Goal: Task Accomplishment & Management: Use online tool/utility

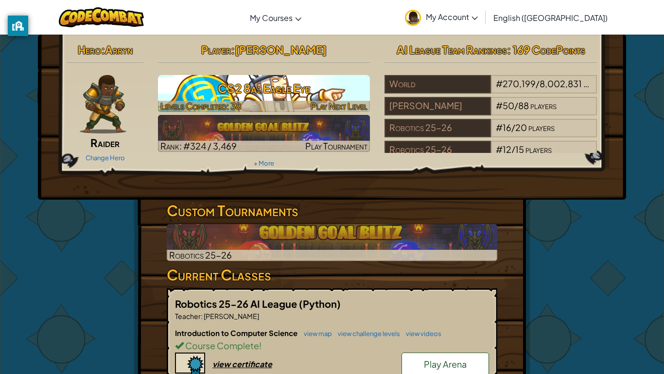
click at [307, 92] on h3 "CS2 8a: Eagle Eye" at bounding box center [264, 88] width 213 height 22
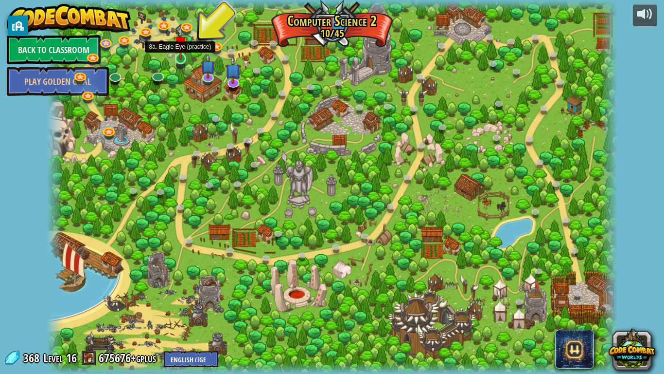
click at [183, 56] on img at bounding box center [181, 42] width 15 height 33
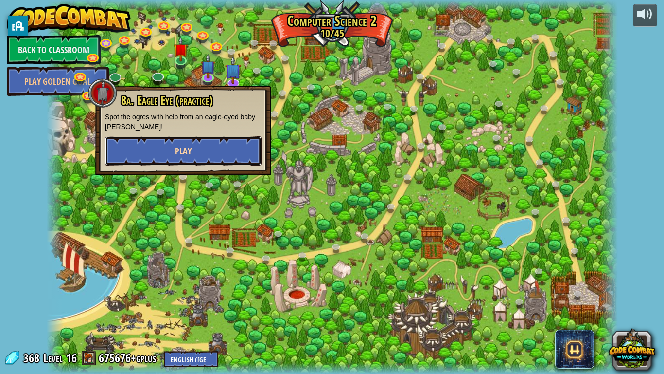
click at [251, 161] on button "Play" at bounding box center [183, 150] width 157 height 29
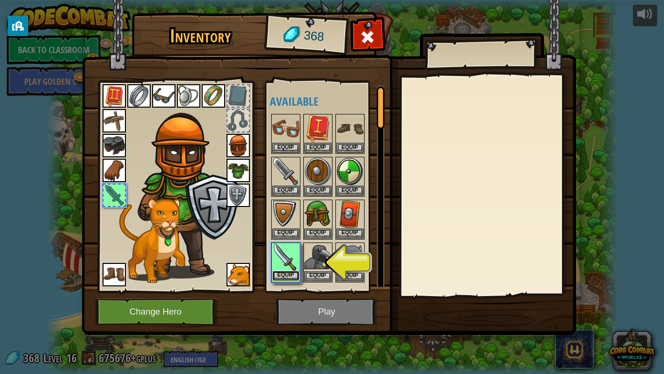
click at [291, 276] on button "Equip" at bounding box center [285, 275] width 27 height 10
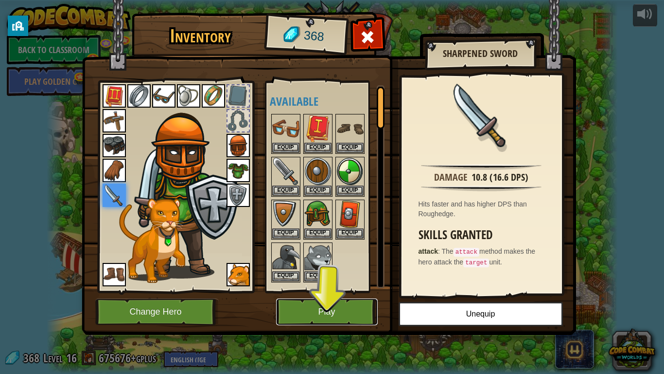
click at [360, 312] on button "Play" at bounding box center [327, 311] width 102 height 27
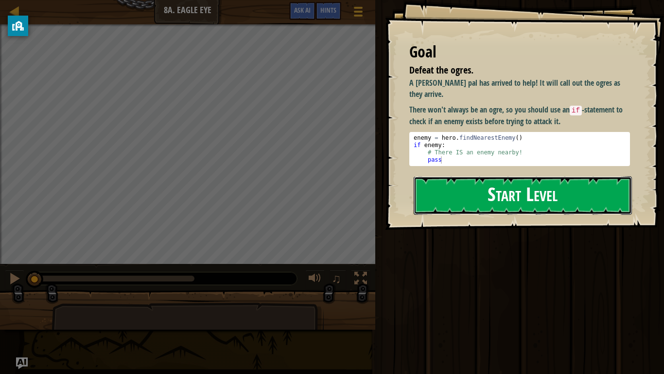
click at [483, 192] on button "Start Level" at bounding box center [523, 195] width 218 height 38
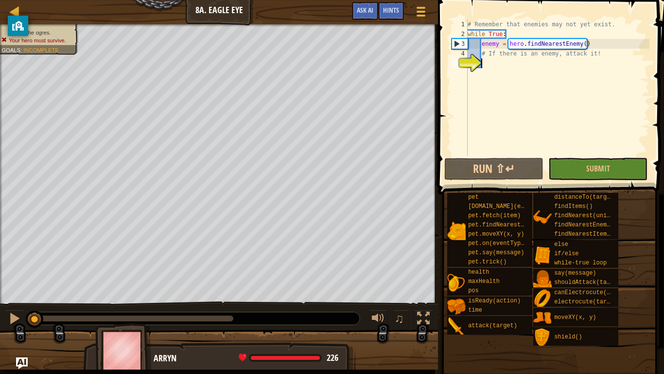
click at [491, 64] on div "# Remember that enemies may not yet exist. while True : enemy = hero . findNear…" at bounding box center [558, 97] width 184 height 156
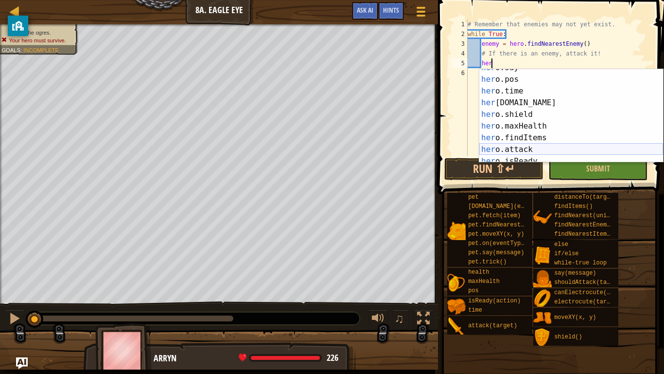
scroll to position [42, 0]
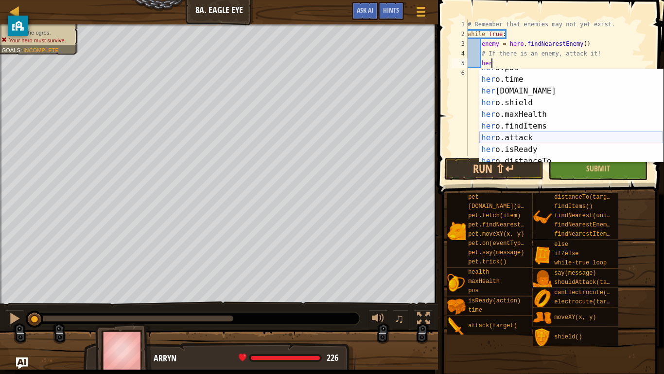
click at [531, 137] on div "her o.pos press enter her o.time press enter her [DOMAIN_NAME] press enter her …" at bounding box center [572, 120] width 184 height 117
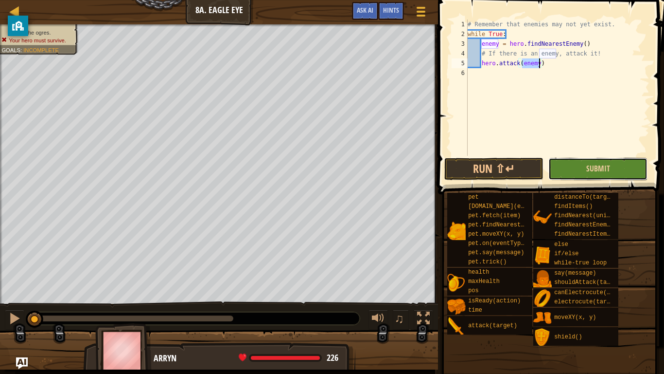
click at [572, 163] on button "Submit" at bounding box center [598, 169] width 99 height 22
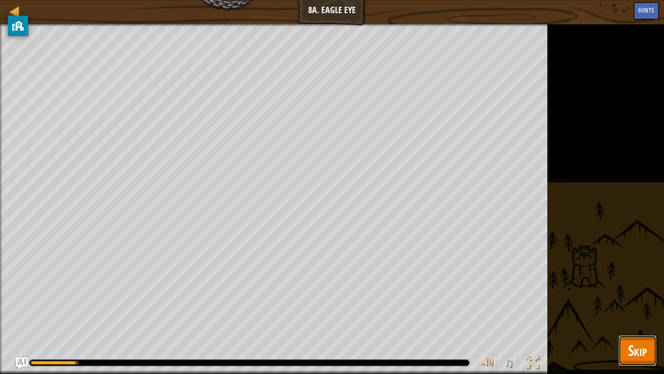
click at [635, 351] on span "Skip" at bounding box center [637, 350] width 19 height 20
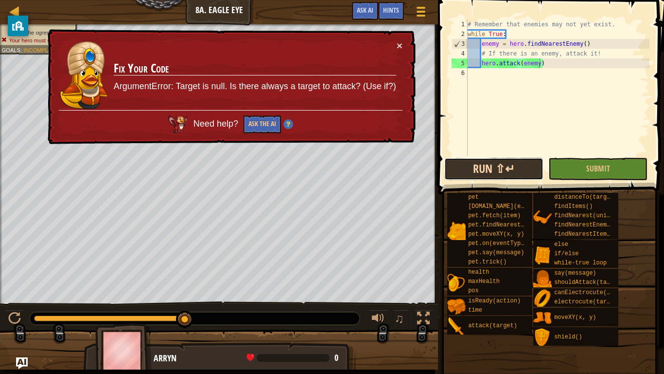
click at [489, 172] on button "Run ⇧↵" at bounding box center [494, 169] width 99 height 22
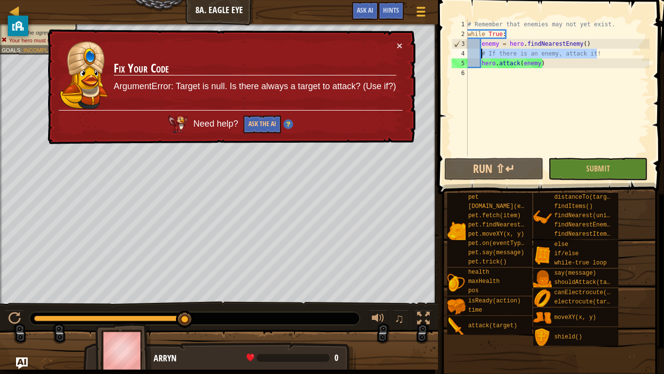
drag, startPoint x: 600, startPoint y: 54, endPoint x: 481, endPoint y: 54, distance: 118.2
click at [481, 54] on div "# Remember that enemies may not yet exist. while True : enemy = hero . findNear…" at bounding box center [558, 97] width 184 height 156
type textarea "# If there is an enemy, attack it!"
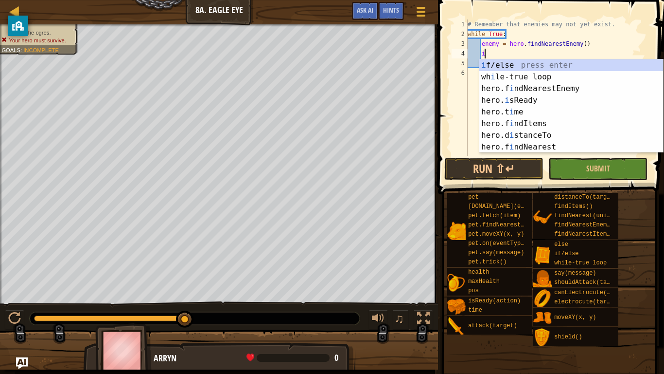
scroll to position [0, 0]
type textarea "if"
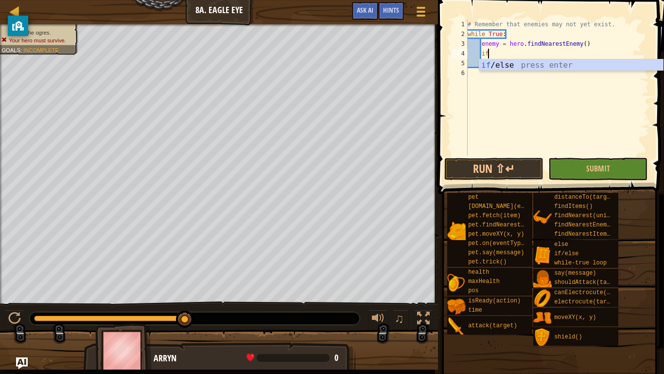
scroll to position [4, 2]
click at [516, 76] on div "# Remember that enemies may not yet exist. while True : enemy = hero . findNear…" at bounding box center [558, 97] width 184 height 156
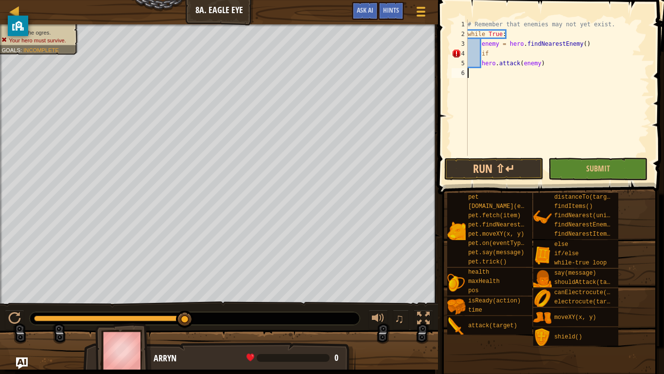
scroll to position [4, 0]
click at [548, 62] on div "# Remember that enemies may not yet exist. while True : enemy = hero . findNear…" at bounding box center [558, 97] width 184 height 156
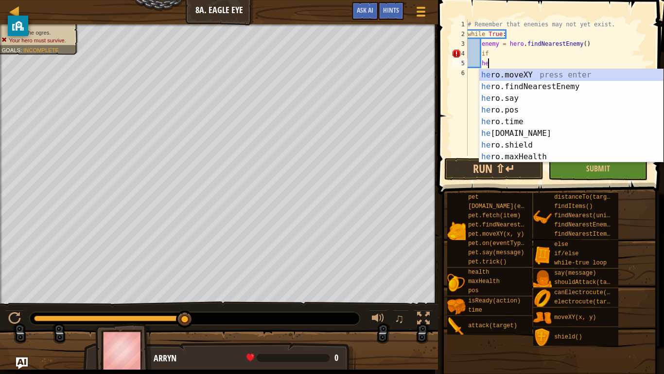
type textarea "h"
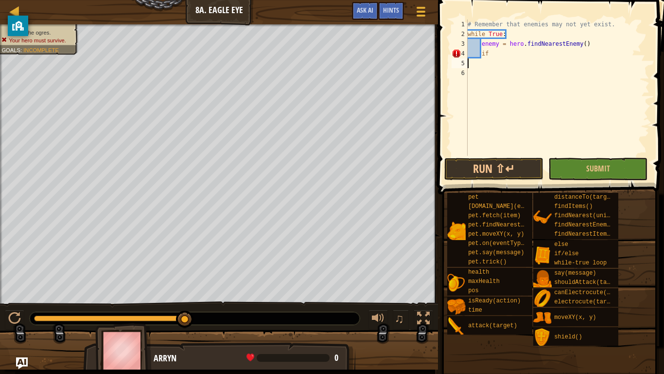
click at [494, 54] on div "# Remember that enemies may not yet exist. while True : enemy = hero . findNear…" at bounding box center [558, 97] width 184 height 156
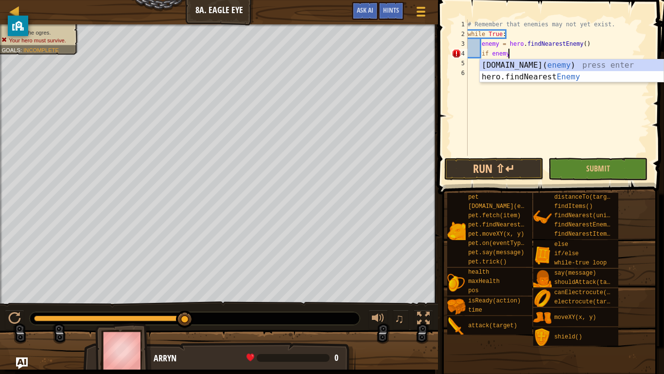
scroll to position [4, 5]
type textarea "if enemy:"
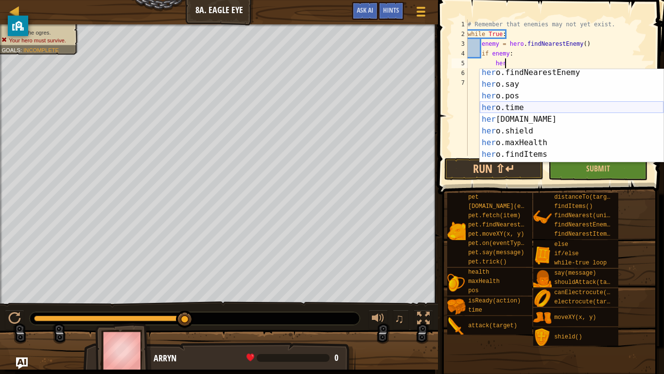
scroll to position [45, 0]
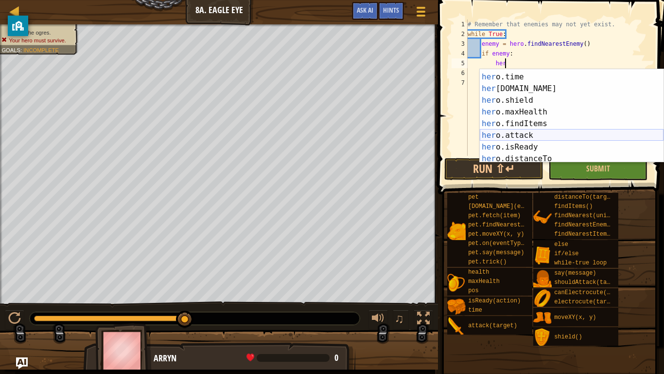
click at [538, 135] on div "her o.pos press enter her o.time press enter her [DOMAIN_NAME] press enter her …" at bounding box center [572, 117] width 184 height 117
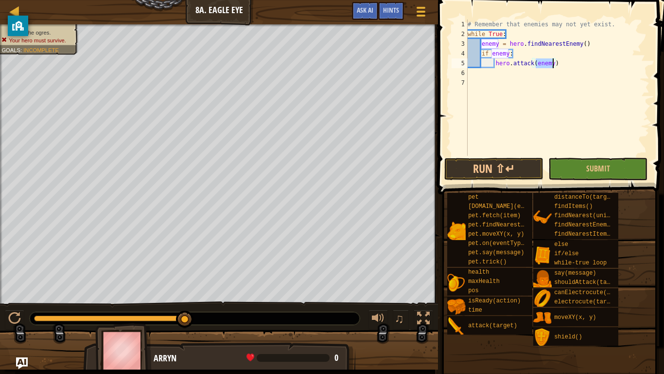
type textarea "hero.attack(enemy)"
click at [543, 64] on div "# Remember that enemies may not yet exist. while True : enemy = hero . findNear…" at bounding box center [558, 87] width 184 height 136
click at [517, 172] on button "Run ⇧↵" at bounding box center [494, 169] width 99 height 22
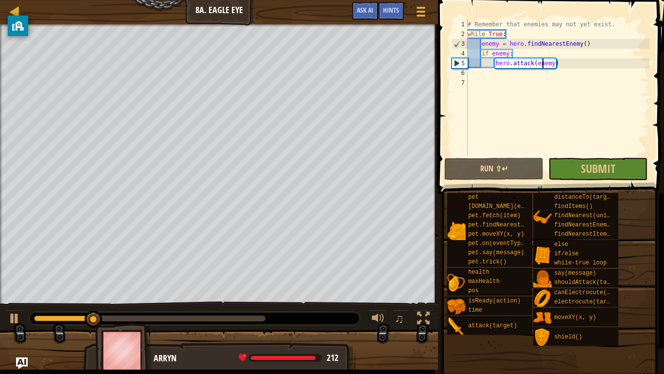
click at [482, 73] on div "# Remember that enemies may not yet exist. while True : enemy = hero . findNear…" at bounding box center [558, 97] width 184 height 156
click at [481, 74] on div "# Remember that enemies may not yet exist. while True : enemy = hero . findNear…" at bounding box center [558, 97] width 184 height 156
click at [609, 174] on span "Submit" at bounding box center [598, 168] width 35 height 16
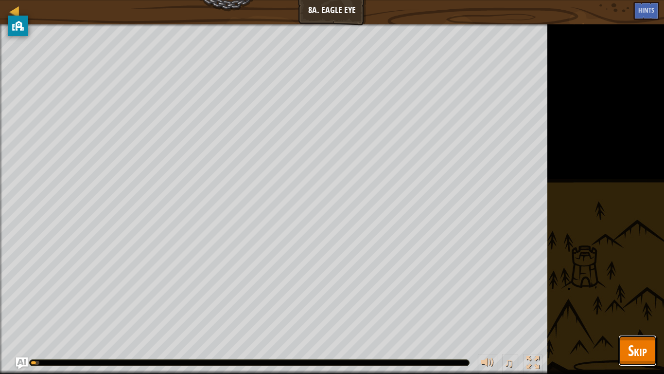
click at [628, 349] on span "Skip" at bounding box center [637, 350] width 19 height 20
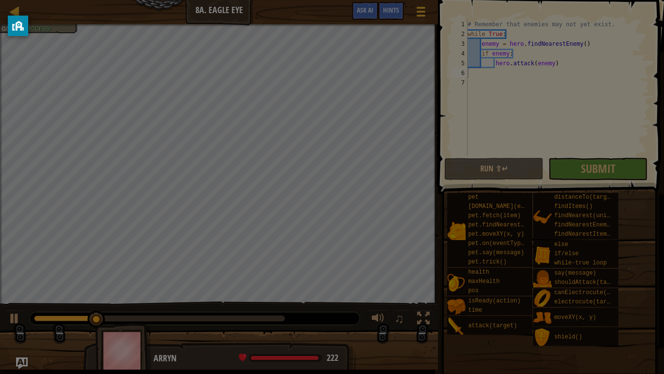
click at [0, 0] on div "Loading..." at bounding box center [0, 0] width 0 height 0
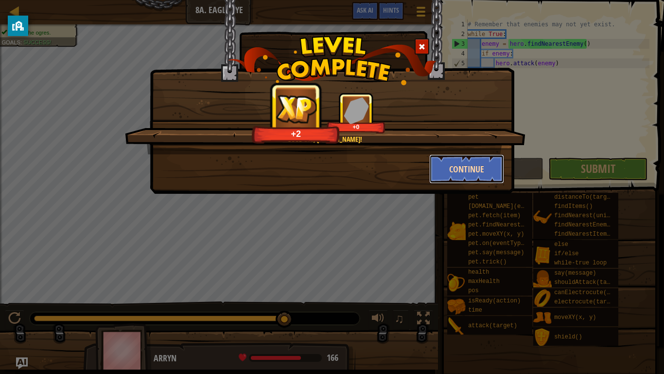
click at [456, 172] on button "Continue" at bounding box center [466, 168] width 75 height 29
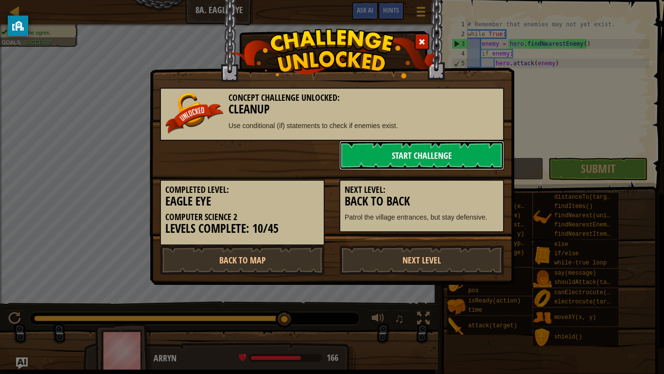
click at [450, 161] on link "Start Challenge" at bounding box center [421, 155] width 165 height 29
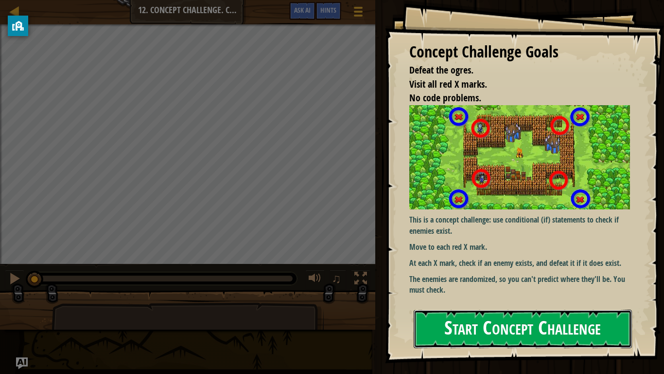
click at [470, 336] on button "Start Concept Challenge" at bounding box center [523, 328] width 218 height 38
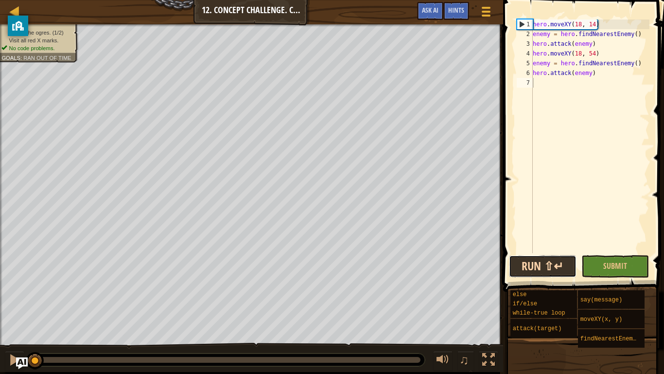
click at [528, 269] on button "Run ⇧↵" at bounding box center [543, 266] width 68 height 22
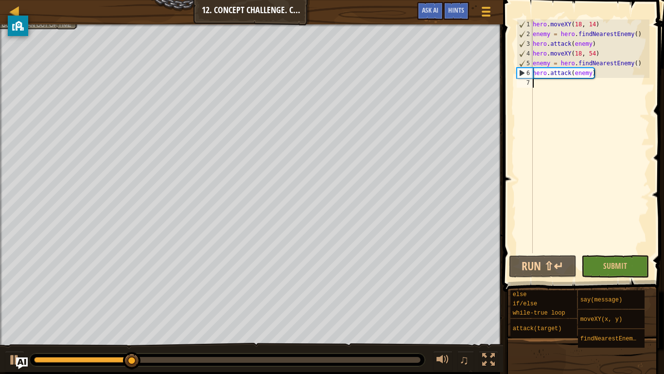
click at [595, 90] on div "hero . moveXY ( 18 , 14 ) enemy = hero . findNearestEnemy ( ) hero . attack ( e…" at bounding box center [590, 145] width 119 height 253
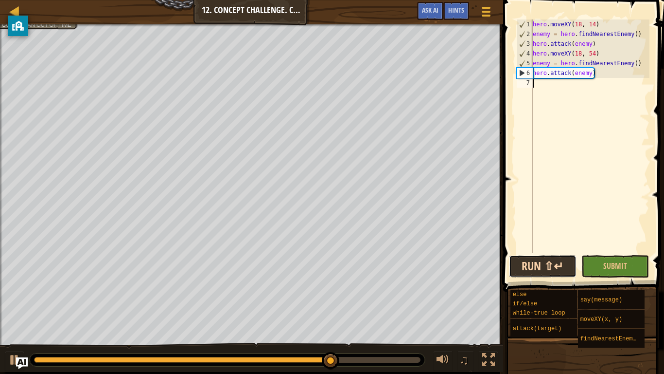
click at [553, 270] on button "Run ⇧↵" at bounding box center [543, 266] width 68 height 22
click at [532, 52] on div "4" at bounding box center [525, 54] width 16 height 10
type textarea "hero.moveXY(18, 54)"
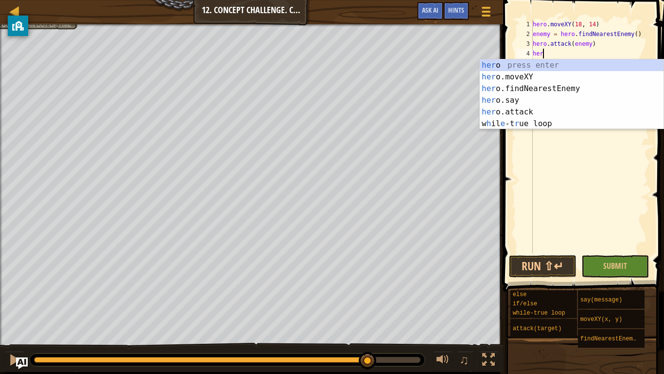
scroll to position [4, 1]
click at [531, 107] on div "her o press enter her o.moveXY press enter her o.findNearestEnemy press enter h…" at bounding box center [572, 105] width 184 height 93
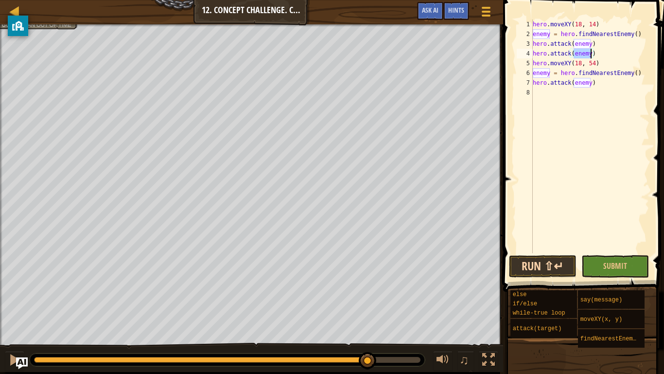
type textarea "hero.attack(enemy)"
click at [561, 265] on button "Run ⇧↵" at bounding box center [543, 266] width 68 height 22
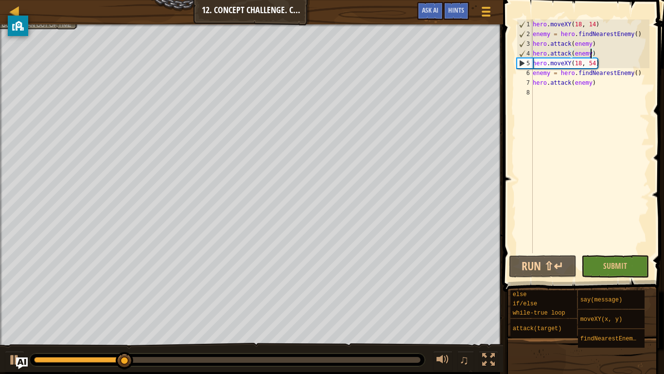
click at [570, 92] on div "hero . moveXY ( 18 , 14 ) enemy = hero . findNearestEnemy ( ) hero . attack ( e…" at bounding box center [590, 145] width 119 height 253
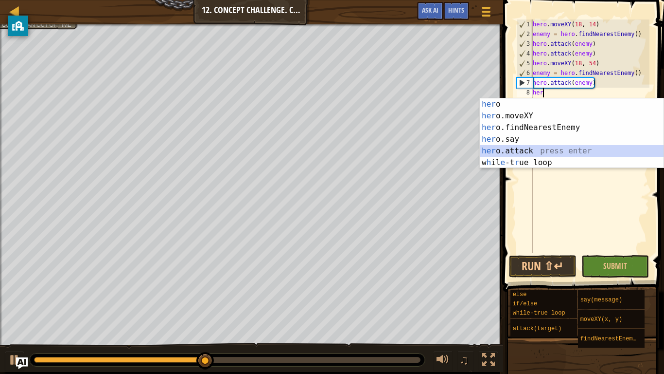
click at [513, 147] on div "her o press enter her o.moveXY press enter her o.findNearestEnemy press enter h…" at bounding box center [572, 144] width 184 height 93
type textarea "hero.attack(enemy)"
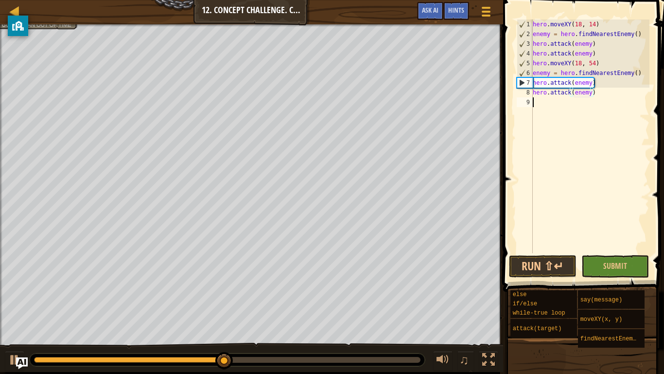
click at [573, 105] on div "hero . moveXY ( 18 , 14 ) enemy = hero . findNearestEnemy ( ) hero . attack ( e…" at bounding box center [590, 145] width 119 height 253
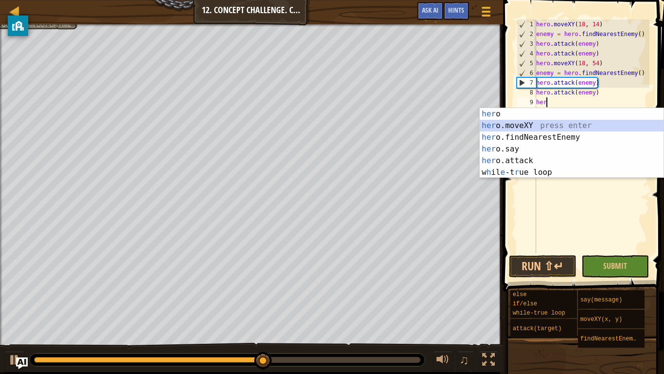
click at [554, 122] on div "her o press enter her o.moveXY press enter her o.findNearestEnemy press enter h…" at bounding box center [572, 154] width 184 height 93
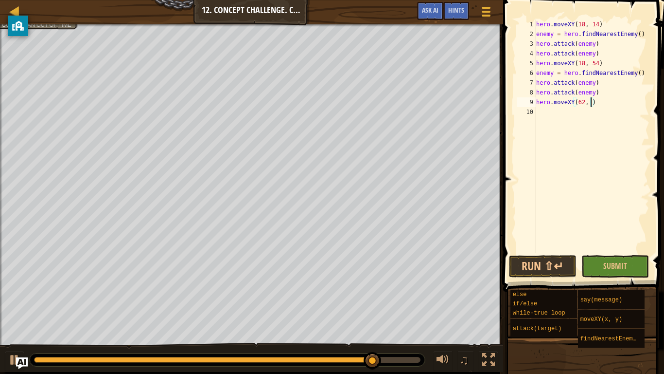
scroll to position [4, 9]
type textarea "hero.moveXY(62, 54)"
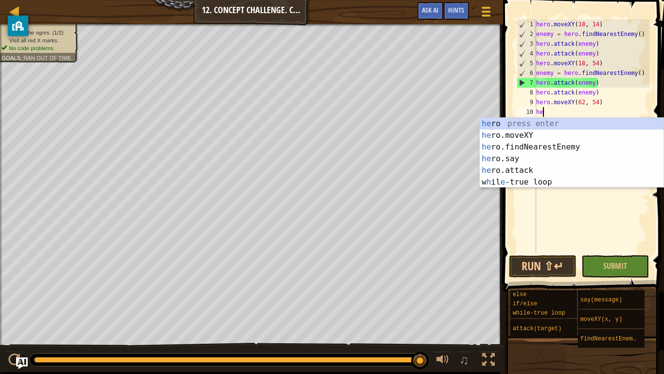
scroll to position [4, 1]
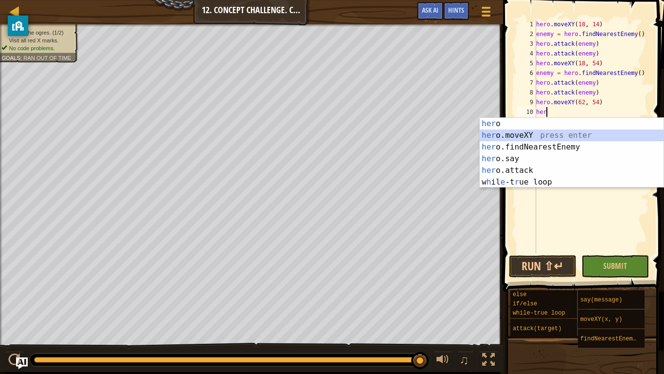
click at [521, 137] on div "her o press enter her o.moveXY press enter her o.findNearestEnemy press enter h…" at bounding box center [572, 164] width 184 height 93
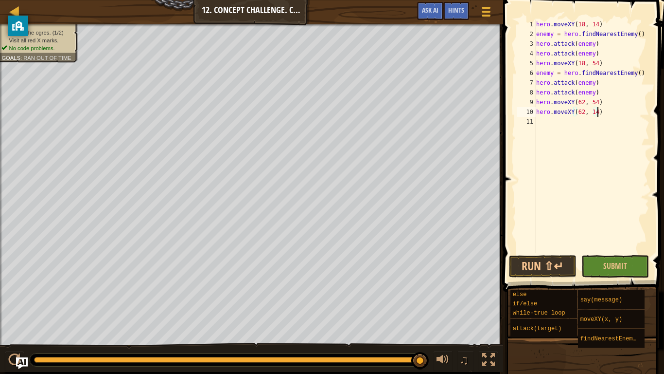
scroll to position [4, 9]
type textarea "hero.moveXY(62, 14)"
click at [564, 266] on button "Run ⇧↵" at bounding box center [543, 266] width 68 height 22
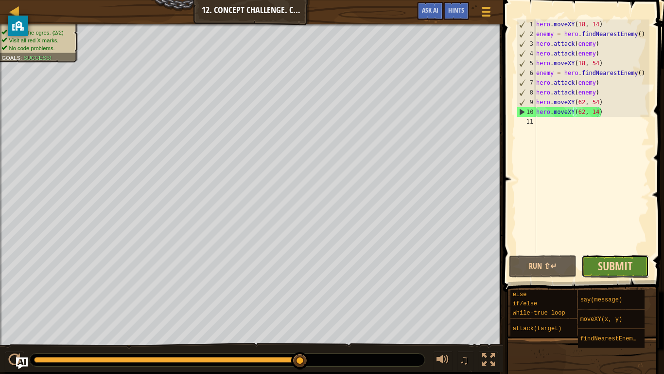
click at [607, 266] on span "Submit" at bounding box center [615, 266] width 35 height 16
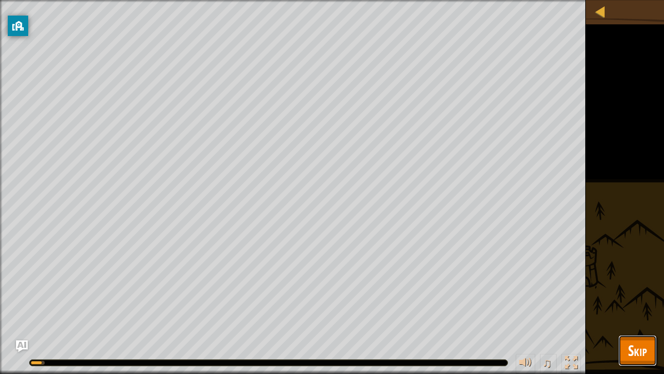
click at [633, 339] on button "Skip" at bounding box center [638, 350] width 38 height 31
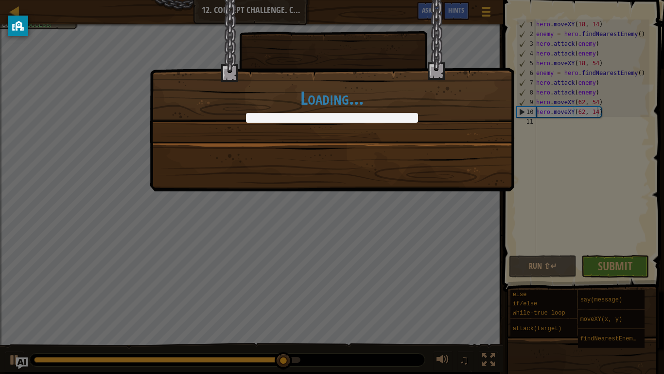
click at [612, 262] on div "Loading..." at bounding box center [332, 187] width 664 height 374
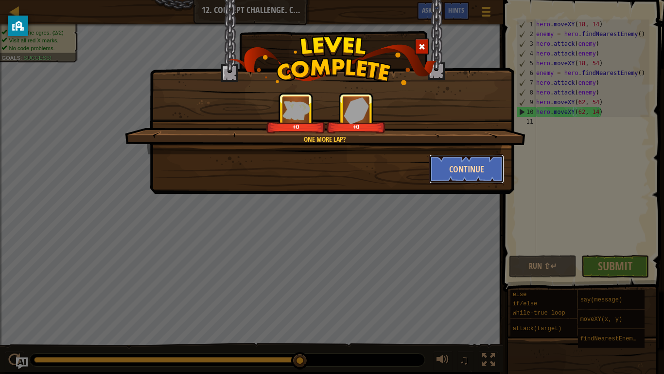
click at [471, 170] on button "Continue" at bounding box center [466, 168] width 75 height 29
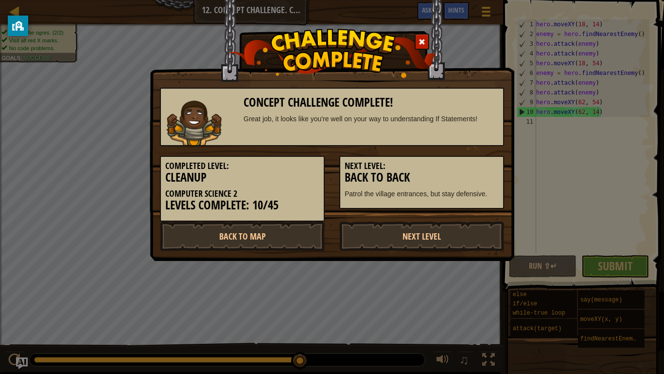
click at [470, 174] on h3 "Back to Back" at bounding box center [422, 177] width 154 height 13
click at [441, 239] on link "Next Level" at bounding box center [421, 235] width 165 height 29
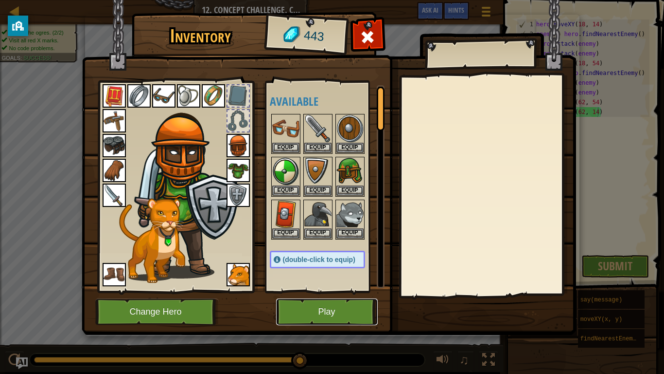
click at [320, 314] on button "Play" at bounding box center [327, 311] width 102 height 27
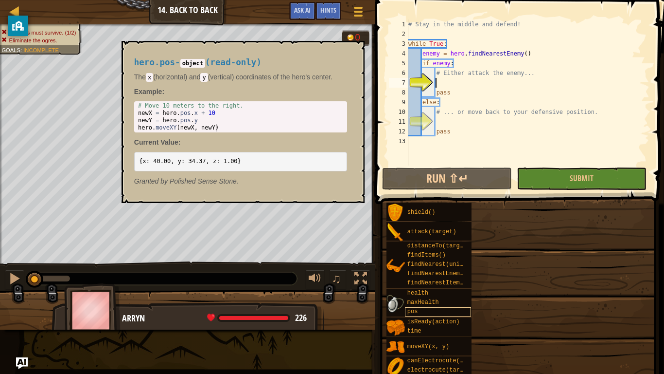
click at [430, 308] on div "Goals Villagers must survive. Eliminate the ogres. Expand your code's possibili…" at bounding box center [332, 187] width 664 height 374
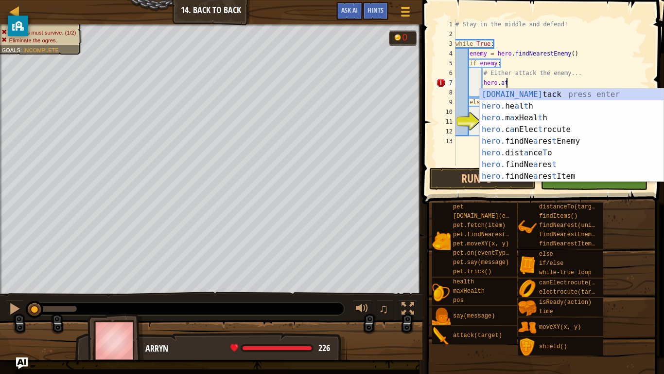
scroll to position [4, 7]
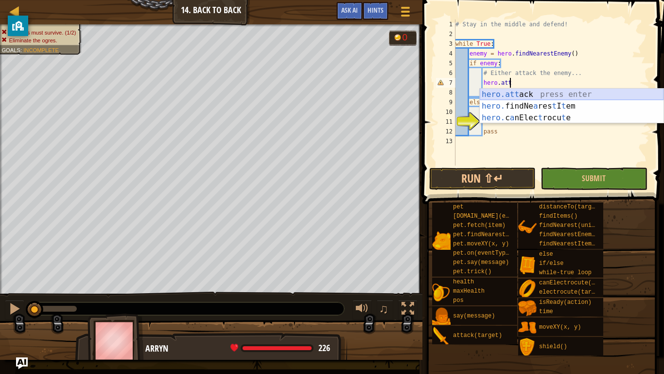
click at [544, 93] on div "hero.att ack press enter hero. findNe a res t I t em press enter hero. c a nEle…" at bounding box center [572, 118] width 184 height 58
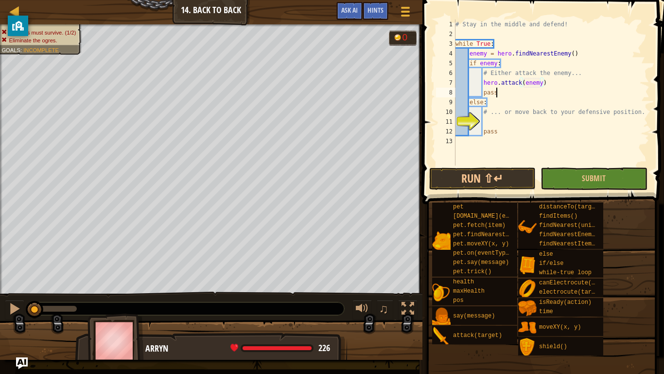
click at [496, 96] on div "# Stay in the middle and defend! while True : enemy = hero . findNearestEnemy (…" at bounding box center [552, 101] width 196 height 165
drag, startPoint x: 483, startPoint y: 114, endPoint x: 640, endPoint y: 112, distance: 157.1
click at [640, 112] on div "# Stay in the middle and defend! while True : enemy = hero . findNearestEnemy (…" at bounding box center [552, 101] width 196 height 165
type textarea "# ... or move back to your defensive position."
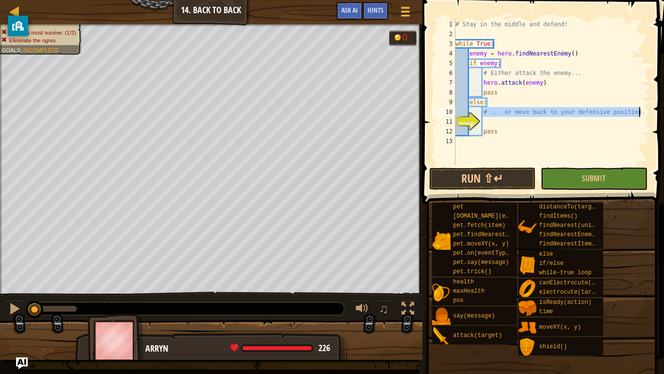
scroll to position [4, 3]
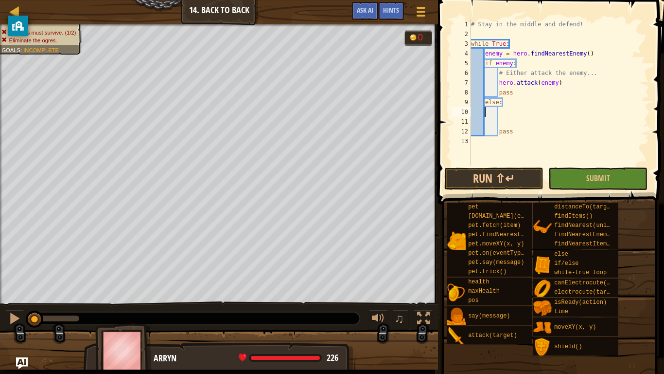
type textarea "else:"
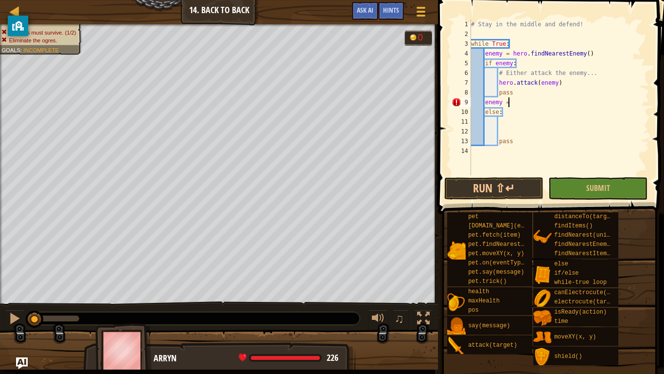
scroll to position [4, 5]
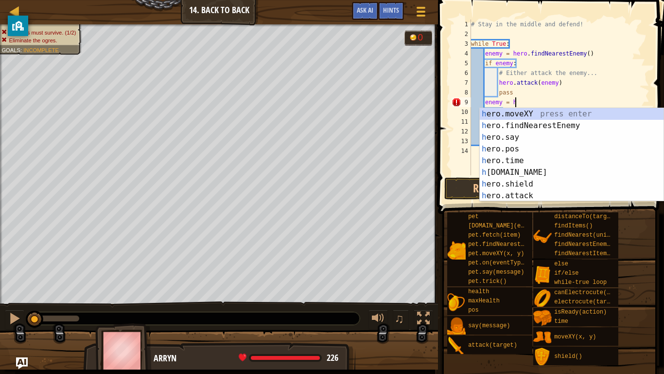
type textarea "enemy = her"
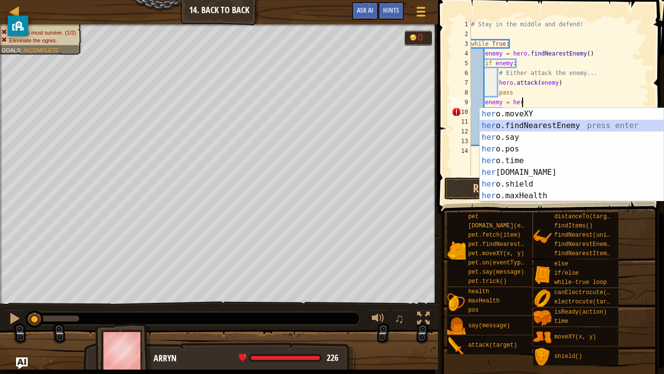
click at [547, 127] on div "her o.moveXY press enter her o.findNearestEnemy press enter her o.say press ent…" at bounding box center [572, 166] width 184 height 117
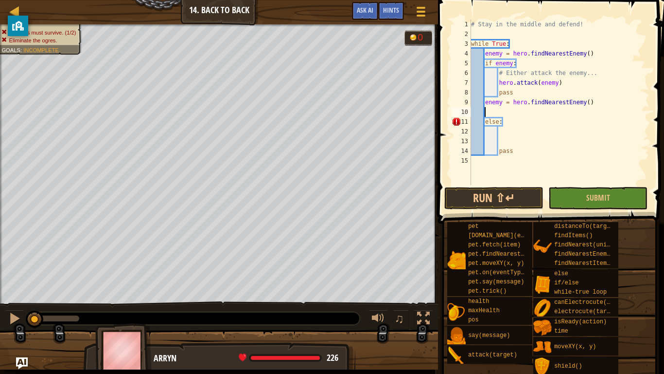
click at [504, 133] on div "# Stay in the middle and defend! while True : enemy = hero . findNearestEnemy (…" at bounding box center [559, 111] width 180 height 185
click at [485, 122] on div "# Stay in the middle and defend! while True : enemy = hero . findNearestEnemy (…" at bounding box center [559, 111] width 180 height 185
type textarea "else:"
click at [503, 136] on div "# Stay in the middle and defend! while True : enemy = hero . findNearestEnemy (…" at bounding box center [559, 111] width 180 height 185
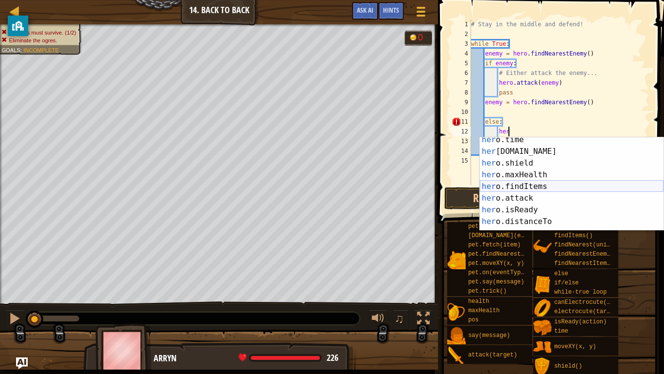
scroll to position [52, 0]
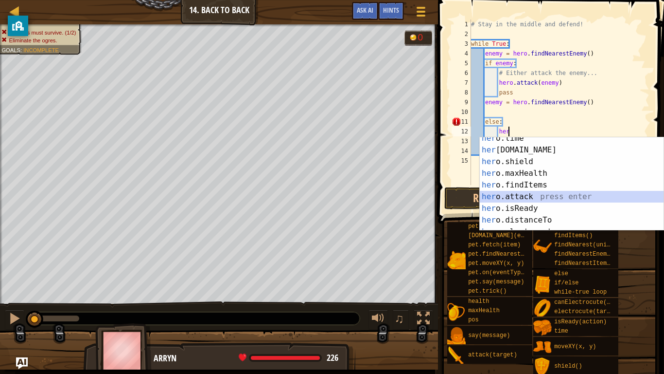
click at [525, 192] on div "her o.time press enter her [DOMAIN_NAME] press enter her o.shield press enter h…" at bounding box center [572, 190] width 184 height 117
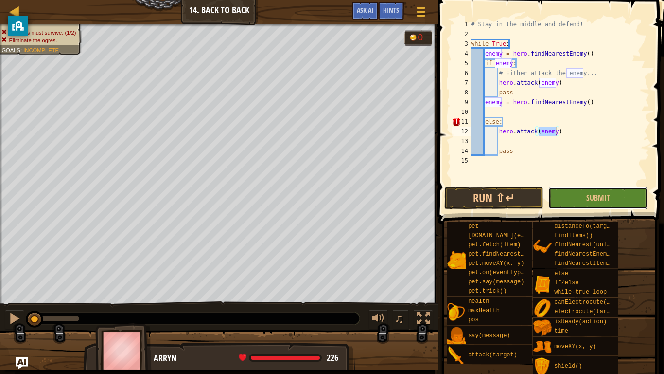
drag, startPoint x: 598, startPoint y: 202, endPoint x: 493, endPoint y: 210, distance: 105.8
click at [493, 210] on div "hero.attack(enemy) 1 2 3 4 5 6 7 8 9 10 11 12 13 14 15 # Stay in the middle and…" at bounding box center [549, 131] width 229 height 252
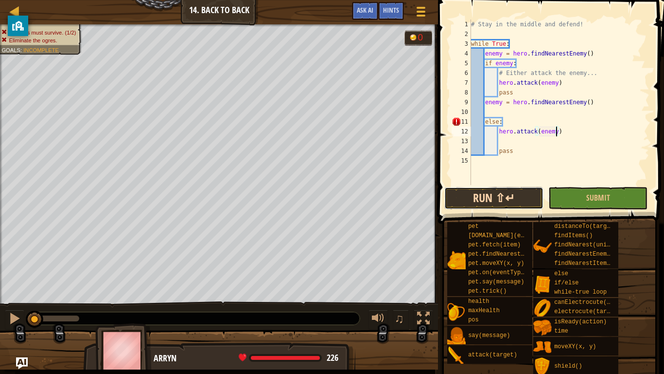
click at [492, 200] on button "Run ⇧↵" at bounding box center [494, 198] width 99 height 22
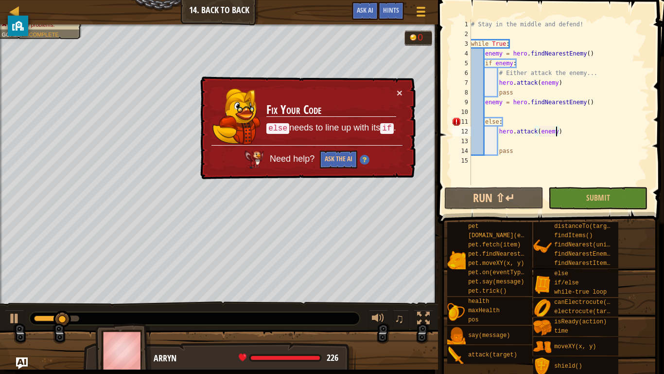
click at [498, 120] on div "# Stay in the middle and defend! while True : enemy = hero . findNearestEnemy (…" at bounding box center [559, 111] width 180 height 185
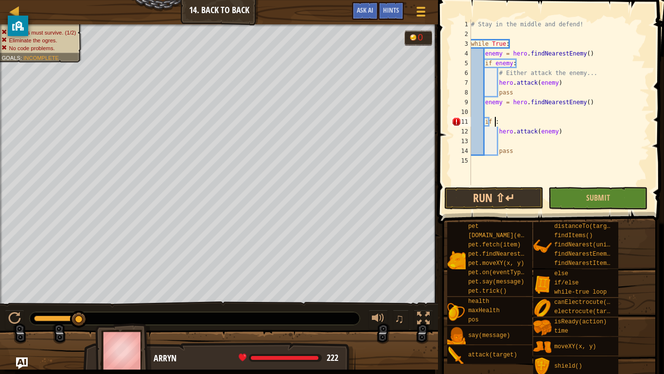
scroll to position [4, 4]
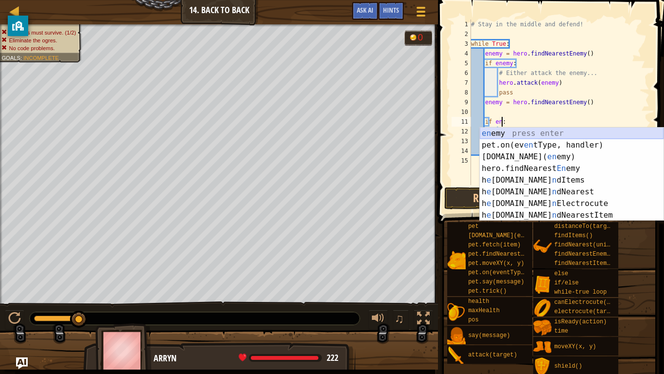
click at [522, 137] on div "en emy press enter pet.on(ev en tType, handler) press enter [DOMAIN_NAME][PERSO…" at bounding box center [572, 185] width 184 height 117
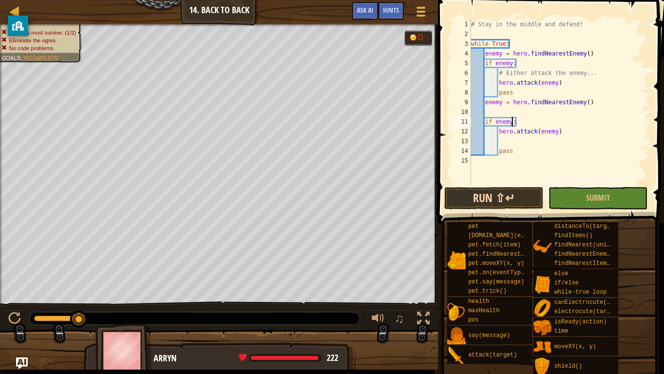
type textarea "if enemy:"
click at [473, 192] on button "Run ⇧↵" at bounding box center [494, 198] width 99 height 22
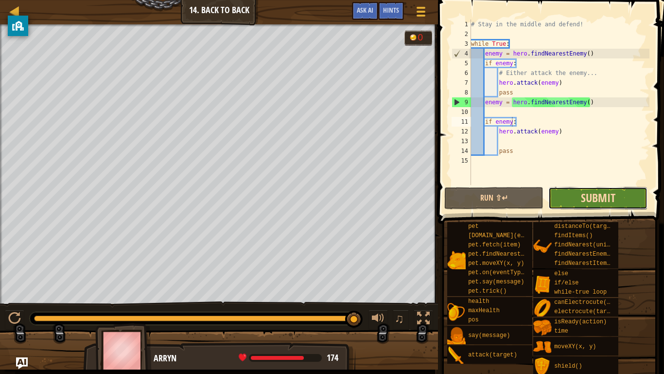
click at [582, 202] on span "Submit" at bounding box center [598, 198] width 35 height 16
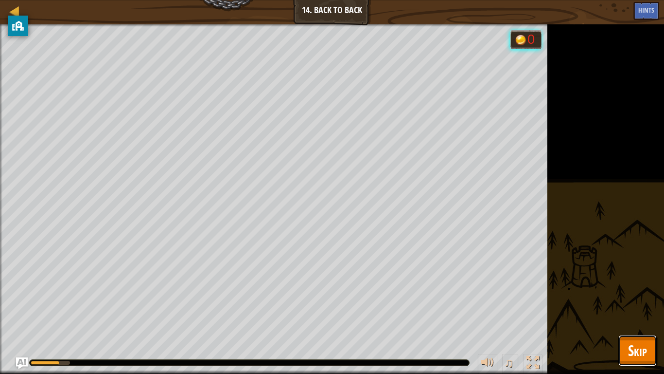
click at [638, 361] on button "Skip" at bounding box center [638, 350] width 38 height 31
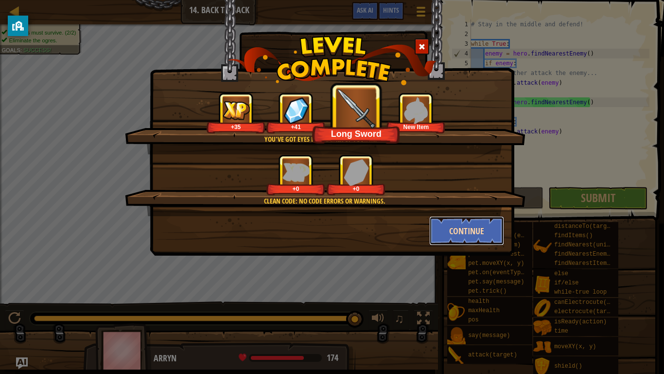
click at [450, 235] on button "Continue" at bounding box center [466, 230] width 75 height 29
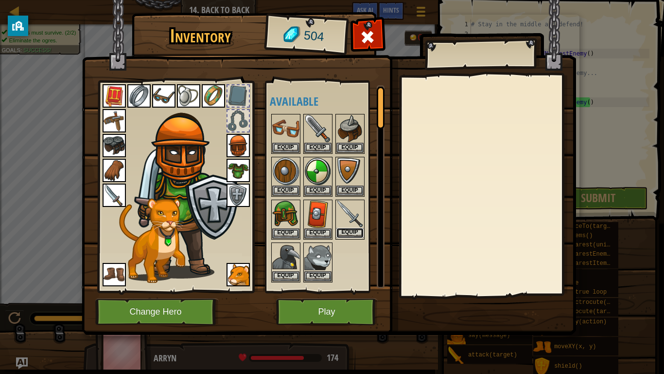
click at [348, 233] on button "Equip" at bounding box center [350, 233] width 27 height 10
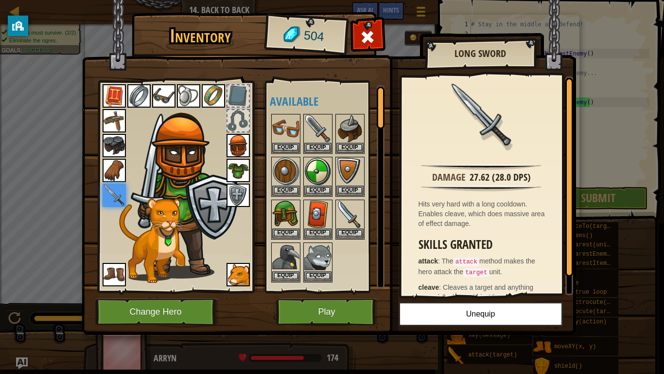
scroll to position [26, 0]
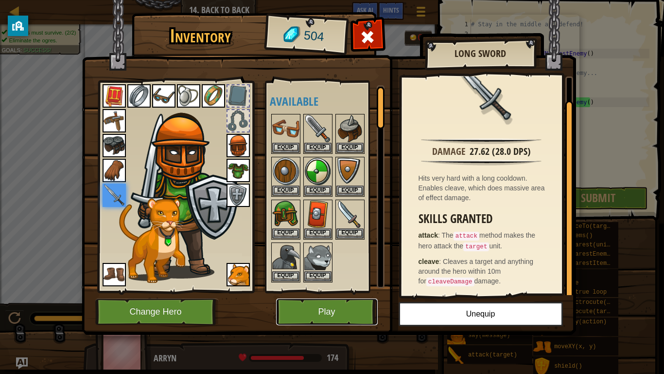
click at [350, 307] on button "Play" at bounding box center [327, 311] width 102 height 27
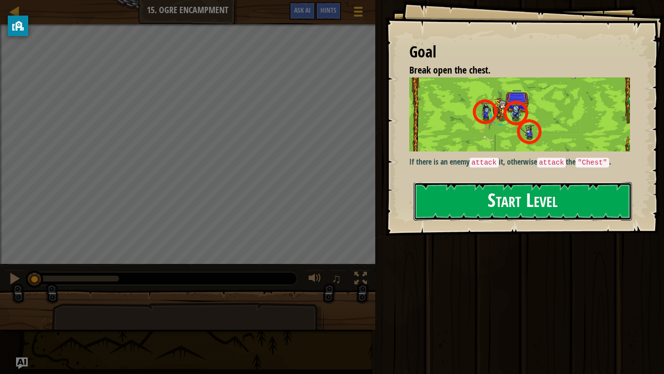
click at [588, 196] on button "Start Level" at bounding box center [523, 201] width 218 height 38
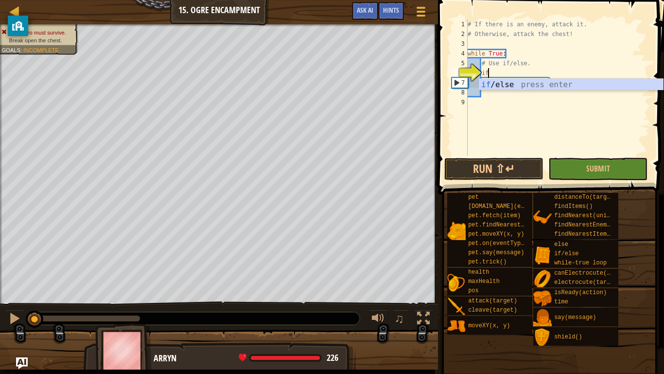
scroll to position [4, 2]
click at [527, 82] on div "if /else press enter" at bounding box center [572, 96] width 184 height 35
type textarea "if enemy:"
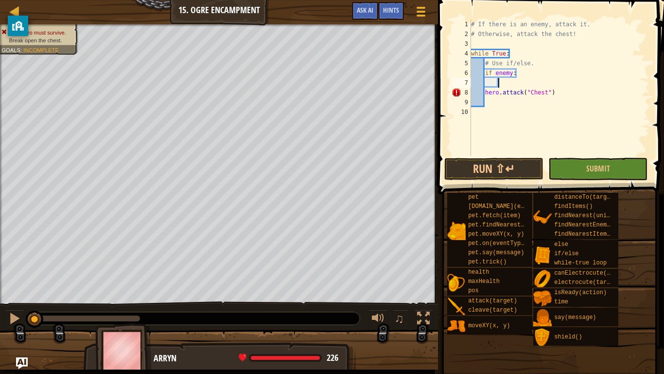
click at [513, 85] on div "# If there is an enemy, attack it. # Otherwise, attack the chest! while True : …" at bounding box center [559, 97] width 180 height 156
click at [512, 74] on div "# If there is an enemy, attack it. # Otherwise, attack the chest! while True : …" at bounding box center [559, 97] width 180 height 156
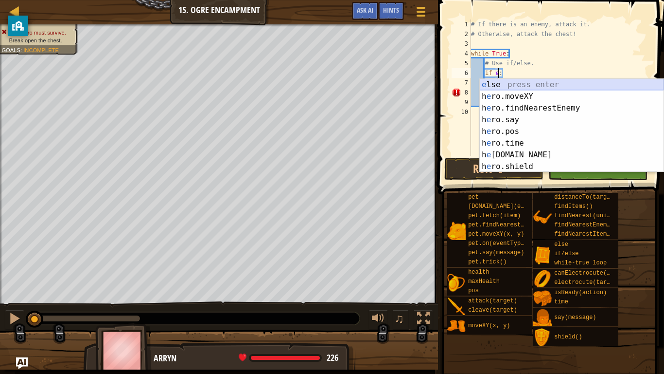
click at [526, 84] on div "e lse press enter h e ro.moveXY press enter h e ro.findNearestEnemy press enter…" at bounding box center [572, 137] width 184 height 117
type textarea ":"
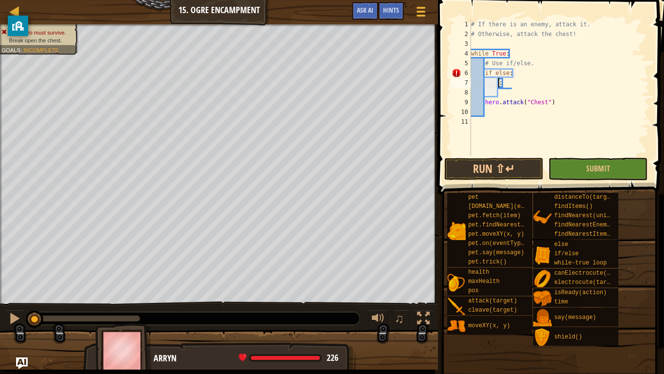
click at [509, 86] on div "# If there is an enemy, attack it. # Otherwise, attack the chest! while True : …" at bounding box center [559, 97] width 180 height 156
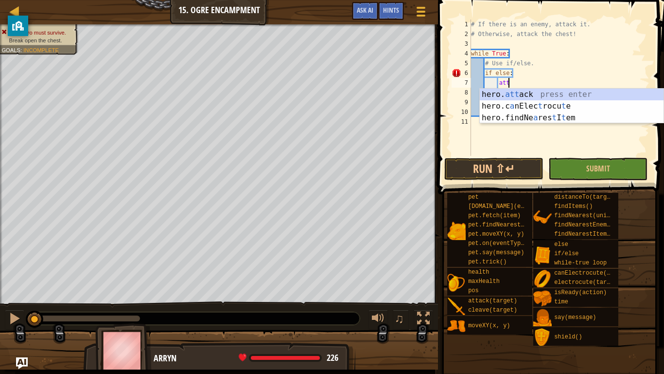
scroll to position [4, 5]
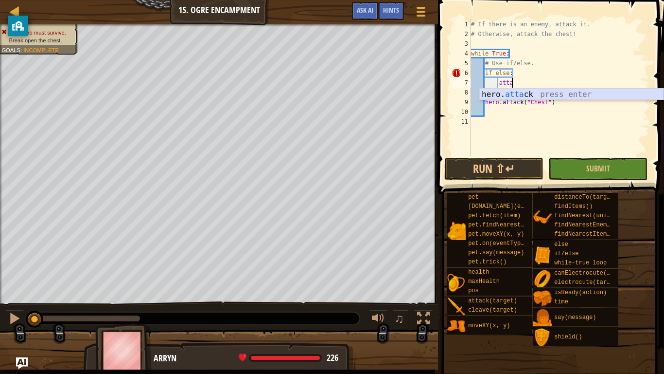
click at [562, 94] on div "hero. [PERSON_NAME] press enter" at bounding box center [572, 106] width 184 height 35
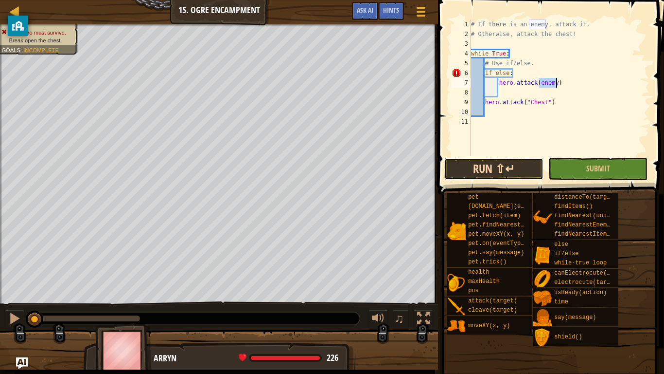
click at [490, 174] on button "Run ⇧↵" at bounding box center [494, 169] width 99 height 22
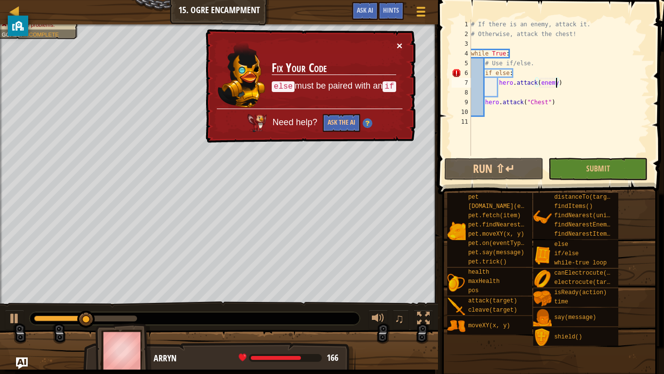
click at [402, 46] on button "×" at bounding box center [400, 45] width 6 height 10
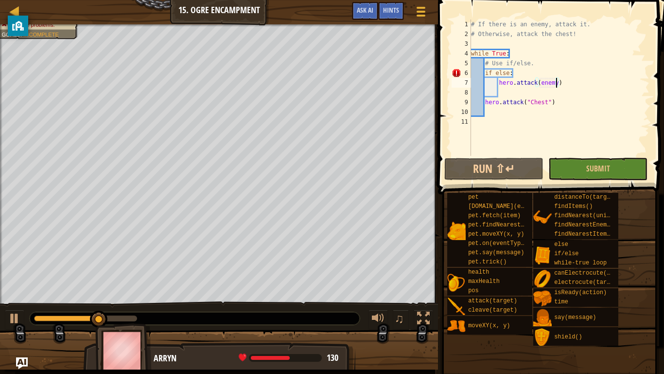
click at [500, 66] on div "# If there is an enemy, attack it. # Otherwise, attack the chest! while True : …" at bounding box center [559, 97] width 180 height 156
click at [486, 72] on div "# If there is an enemy, attack it. # Otherwise, attack the chest! while True : …" at bounding box center [559, 97] width 180 height 156
type textarea "if else:"
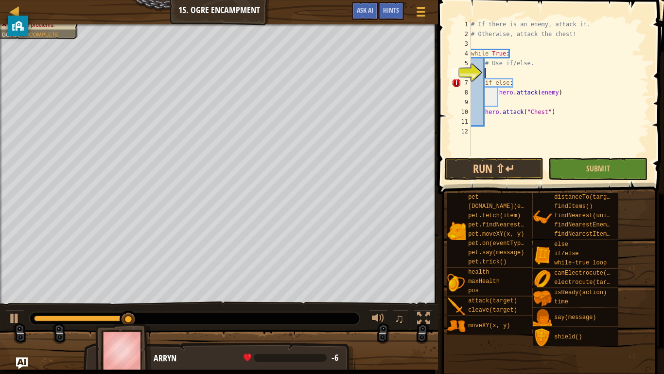
click at [490, 71] on div "# If there is an enemy, attack it. # Otherwise, attack the chest! while True : …" at bounding box center [559, 97] width 180 height 156
type textarea "h"
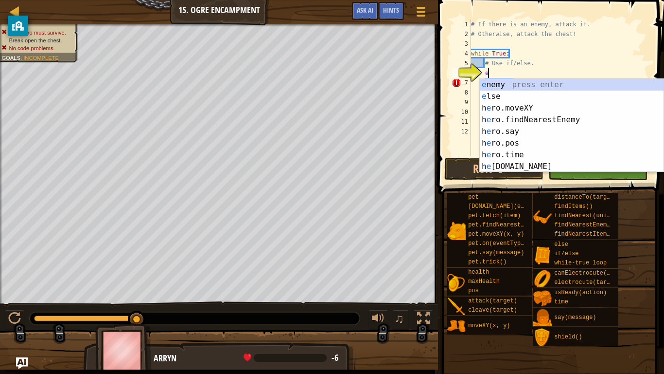
scroll to position [4, 2]
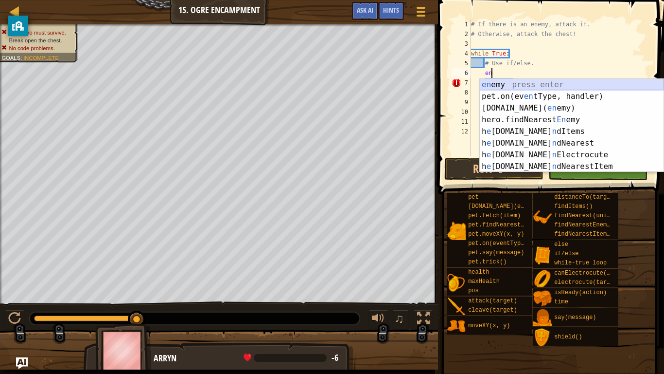
click at [499, 84] on div "en emy press enter pet.on(ev en tType, handler) press enter [DOMAIN_NAME][PERSO…" at bounding box center [572, 137] width 184 height 117
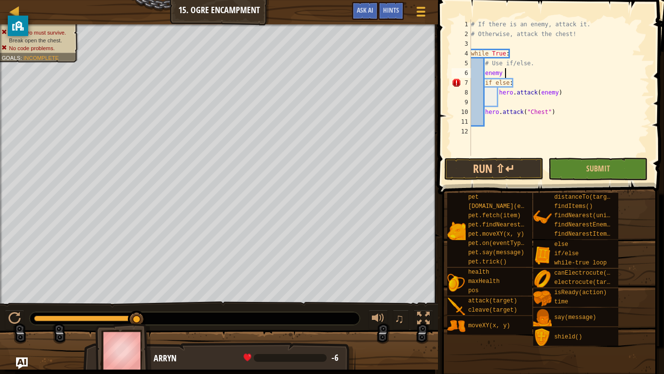
scroll to position [4, 5]
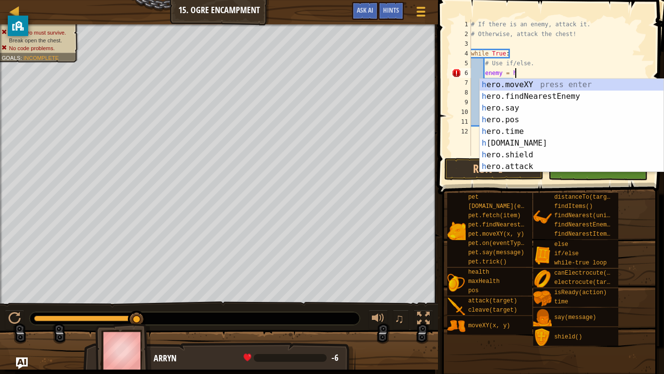
type textarea "enemy = her"
click at [554, 95] on div "her o.moveXY press enter her o.findNearestEnemy press enter her o.say press ent…" at bounding box center [572, 137] width 184 height 117
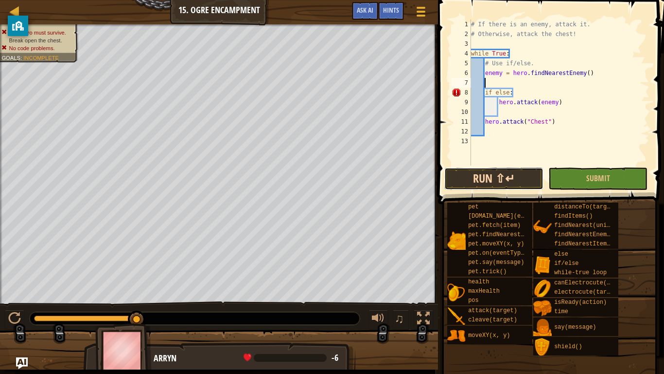
click at [495, 180] on button "Run ⇧↵" at bounding box center [494, 178] width 99 height 22
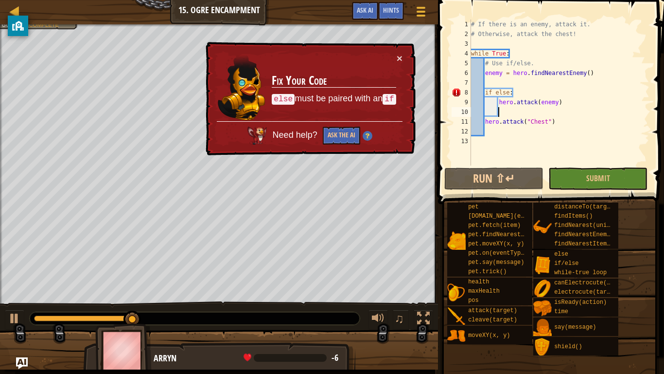
click at [502, 111] on div "# If there is an enemy, attack it. # Otherwise, attack the chest! while True : …" at bounding box center [559, 101] width 180 height 165
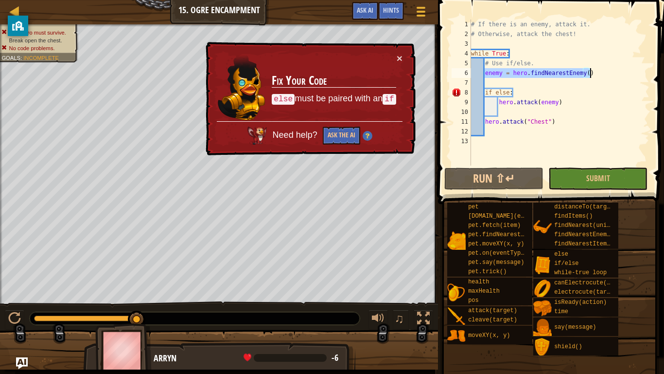
drag, startPoint x: 484, startPoint y: 73, endPoint x: 594, endPoint y: 76, distance: 109.9
click at [594, 76] on div "# If there is an enemy, attack it. # Otherwise, attack the chest! while True : …" at bounding box center [559, 101] width 180 height 165
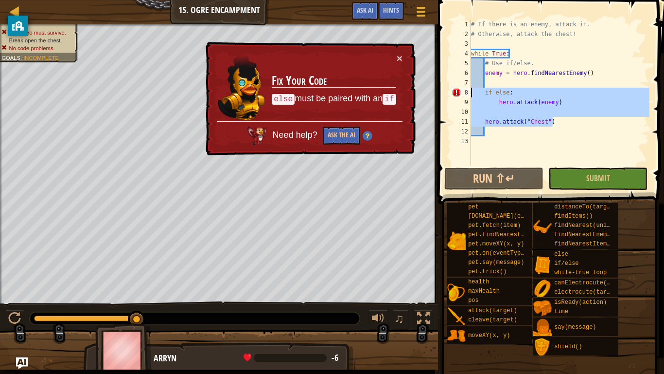
drag, startPoint x: 562, startPoint y: 123, endPoint x: 467, endPoint y: 90, distance: 99.8
click at [467, 90] on div "enemy = hero.findNearestEnemy() 1 2 3 4 5 6 7 8 9 10 11 12 13 # If there is an …" at bounding box center [550, 92] width 200 height 146
type textarea "if else: hero.attack(enemy)"
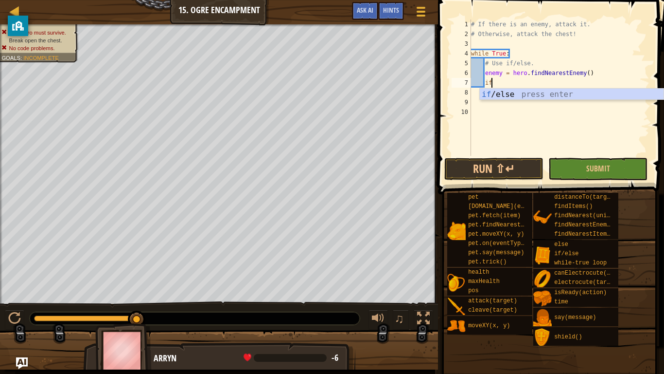
scroll to position [4, 2]
click at [498, 94] on div "if /else press enter" at bounding box center [572, 106] width 184 height 35
type textarea "if enemy:"
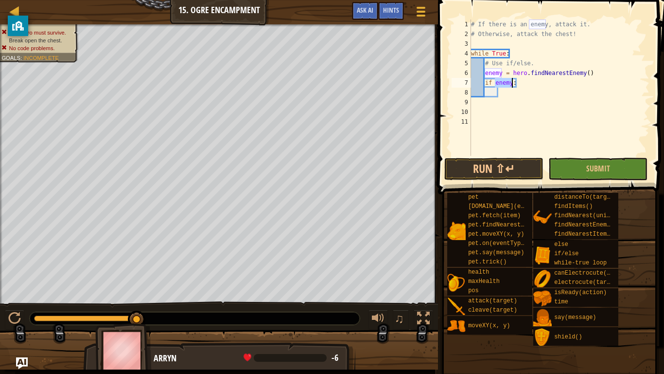
click at [506, 94] on div "# If there is an enemy, attack it. # Otherwise, attack the chest! while True : …" at bounding box center [559, 97] width 180 height 156
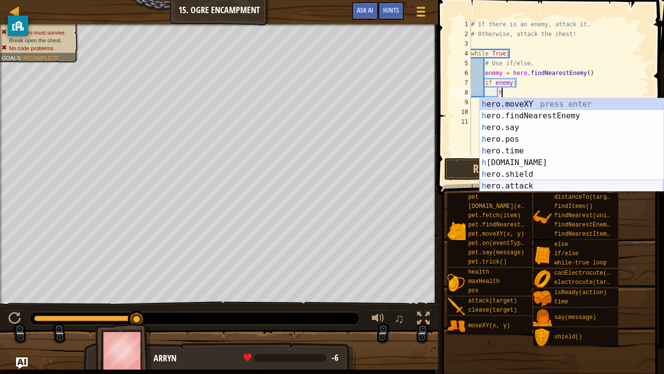
click at [518, 189] on div "h ero.moveXY press enter h ero.findNearestEnemy press enter h ero.say press ent…" at bounding box center [572, 156] width 184 height 117
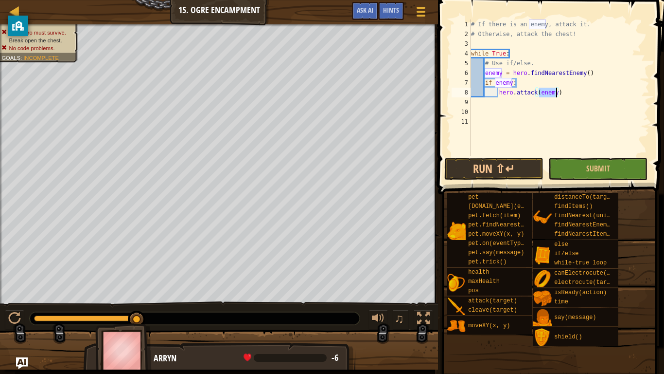
type textarea "hero.attack(enemy)"
click at [557, 92] on div "# If there is an enemy, attack it. # Otherwise, attack the chest! while True : …" at bounding box center [559, 87] width 180 height 136
click at [558, 93] on div "# If there is an enemy, attack it. # Otherwise, attack the chest! while True : …" at bounding box center [559, 97] width 180 height 156
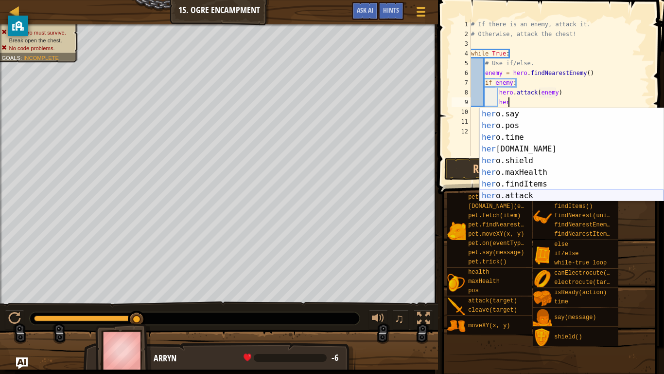
scroll to position [23, 0]
click at [551, 192] on div "her o.say press enter her o.pos press enter her o.time press enter her [DOMAIN_…" at bounding box center [572, 166] width 184 height 117
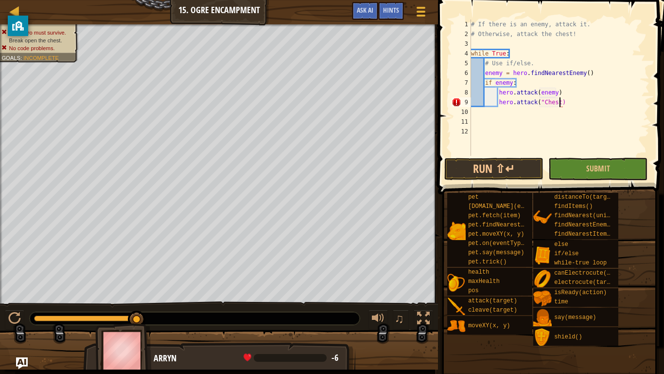
scroll to position [4, 13]
type textarea "hero.attack("Chest")"
click at [526, 161] on button "Run ⇧↵" at bounding box center [494, 169] width 99 height 22
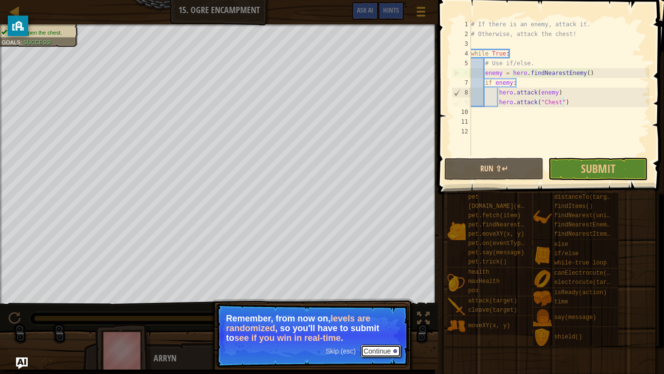
click at [374, 350] on button "Continue" at bounding box center [381, 350] width 40 height 13
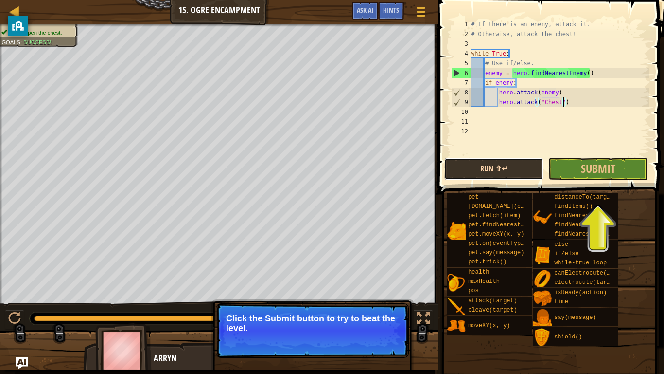
click at [479, 169] on button "Run ⇧↵" at bounding box center [494, 169] width 99 height 22
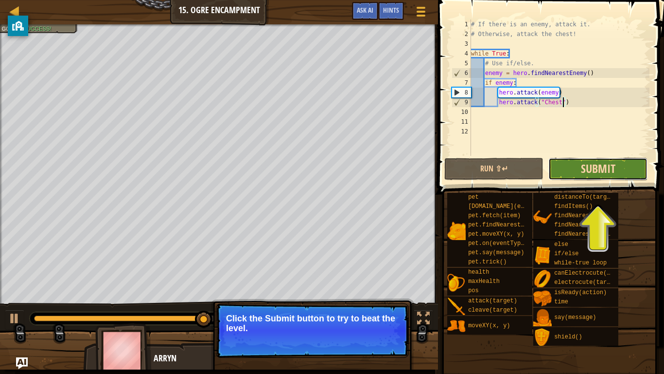
click at [587, 164] on span "Submit" at bounding box center [598, 168] width 35 height 16
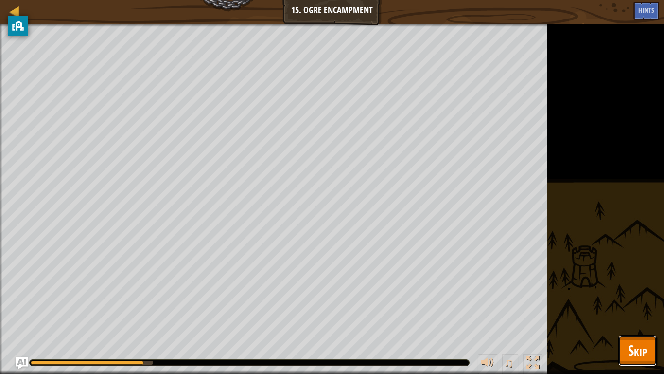
click at [647, 353] on button "Skip" at bounding box center [638, 350] width 38 height 31
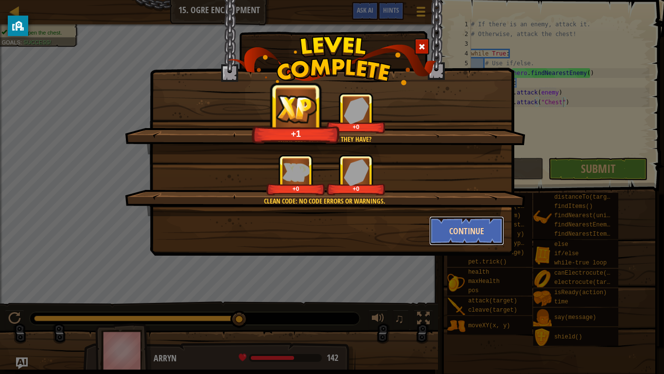
click at [491, 227] on button "Continue" at bounding box center [466, 230] width 75 height 29
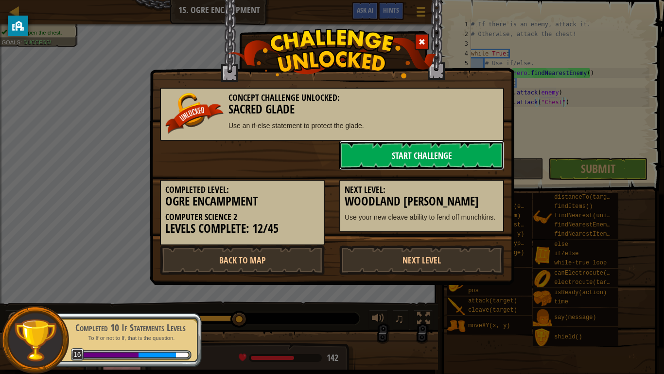
click at [428, 163] on link "Start Challenge" at bounding box center [421, 155] width 165 height 29
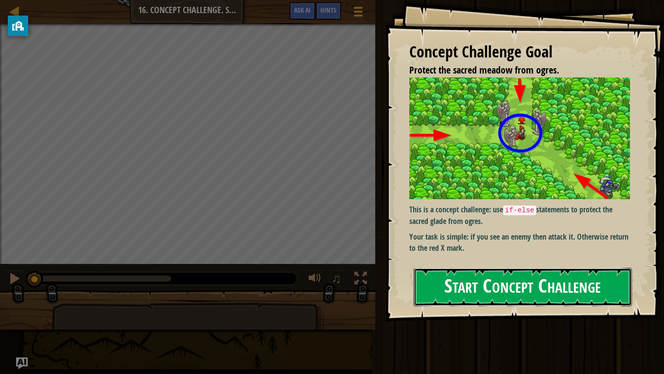
click at [487, 294] on button "Start Concept Challenge" at bounding box center [523, 286] width 218 height 38
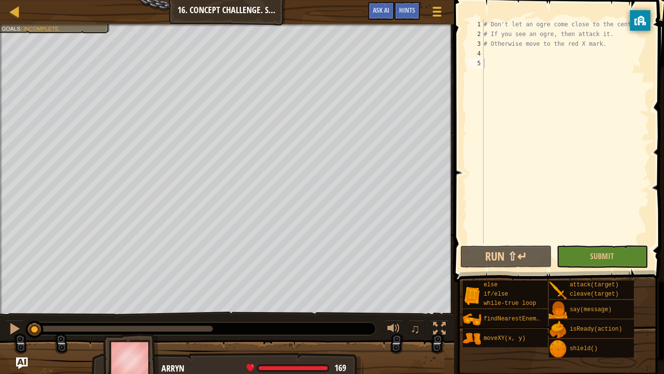
drag, startPoint x: 21, startPoint y: 31, endPoint x: 642, endPoint y: 26, distance: 621.1
click at [642, 26] on div "privacy banner" at bounding box center [640, 20] width 20 height 20
click at [9, 0] on body "Map Computer Science 2 16. Concept Challenge. Sacred Glade Game Menu Done Hints…" at bounding box center [332, 0] width 664 height 0
click at [499, 58] on div "# Don't let an ogre come close to the center. # If you see an ogre, then attack…" at bounding box center [566, 140] width 168 height 243
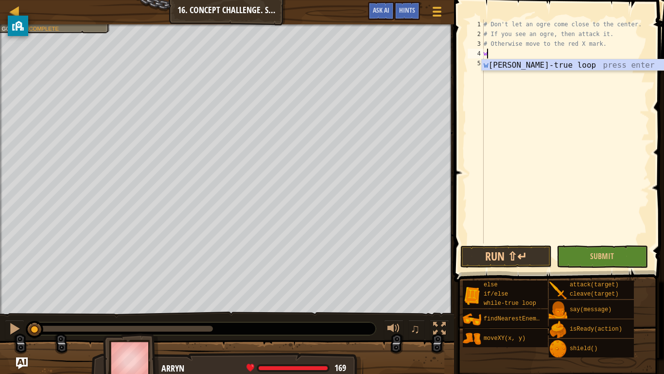
scroll to position [4, 0]
type textarea "wh"
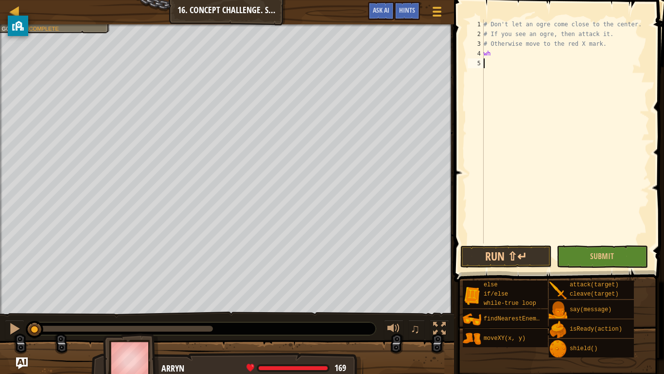
click at [544, 71] on div "# Don't let an ogre come close to the center. # If you see an ogre, then attack…" at bounding box center [566, 140] width 168 height 243
click at [496, 53] on div "# Don't let an ogre come close to the center. # If you see an ogre, then attack…" at bounding box center [566, 140] width 168 height 243
type textarea "w"
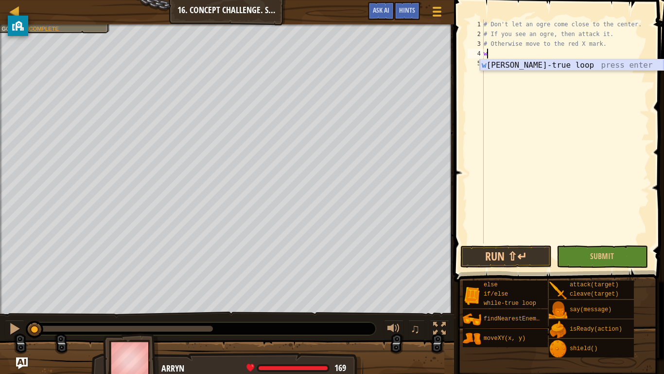
click at [521, 62] on div "w [PERSON_NAME]-true loop press enter" at bounding box center [572, 76] width 184 height 35
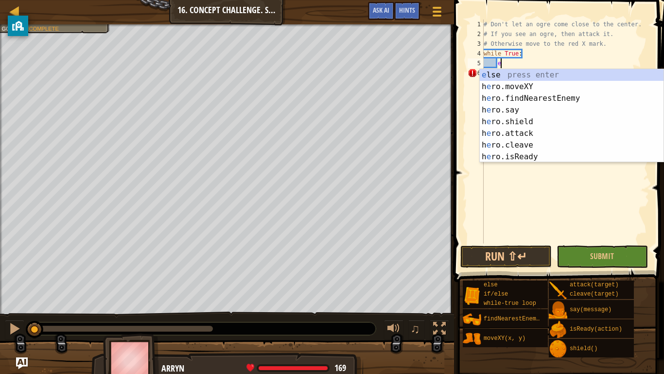
scroll to position [4, 2]
type textarea "en"
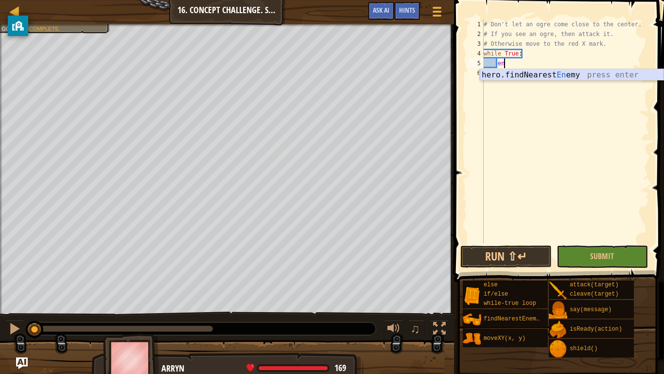
click at [529, 71] on div "hero.findNearest En emy press enter" at bounding box center [572, 86] width 184 height 35
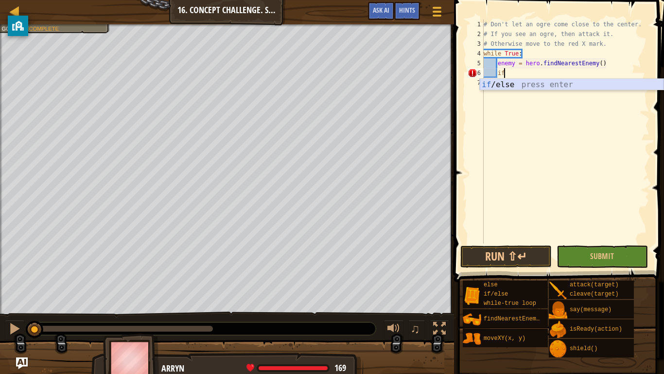
click at [511, 82] on div "if /else press enter" at bounding box center [572, 96] width 184 height 35
type textarea "if enemy:"
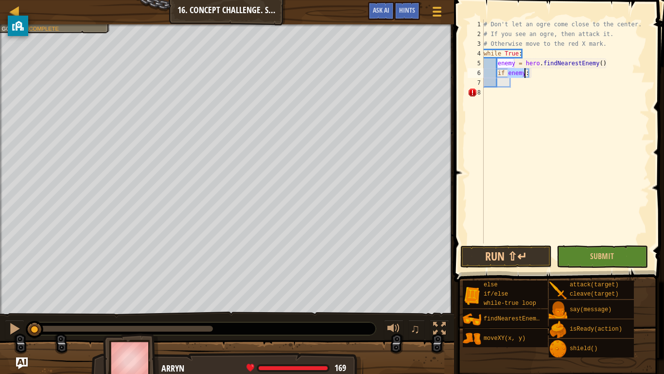
click at [522, 90] on div "# Don't let an ogre come close to the center. # If you see an ogre, then attack…" at bounding box center [566, 140] width 168 height 243
click at [515, 85] on div "# Don't let an ogre come close to the center. # If you see an ogre, then attack…" at bounding box center [566, 140] width 168 height 243
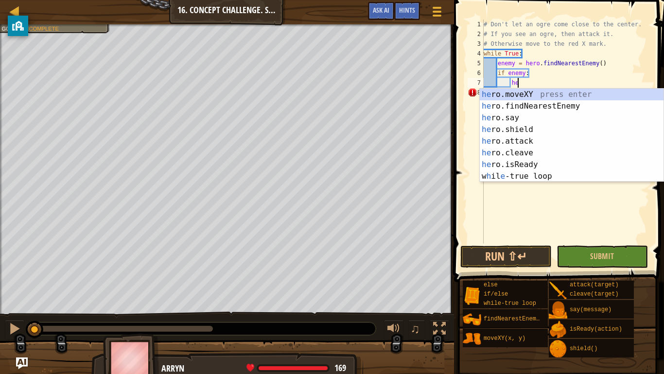
scroll to position [4, 5]
click at [527, 142] on div "her o.moveXY press enter her o.findNearestEnemy press enter her o.say press ent…" at bounding box center [572, 147] width 184 height 117
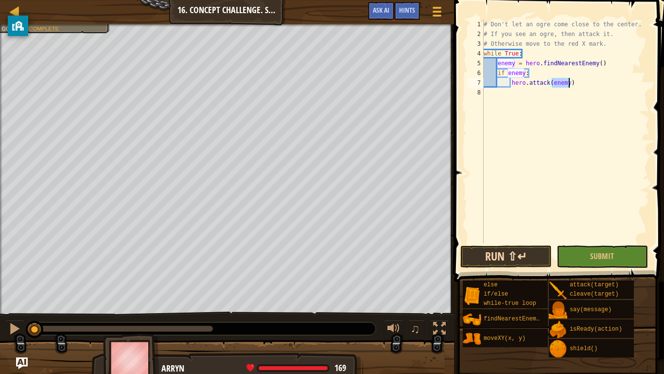
type textarea "hero.attack(enemy)"
click at [533, 255] on button "Run ⇧↵" at bounding box center [506, 256] width 91 height 22
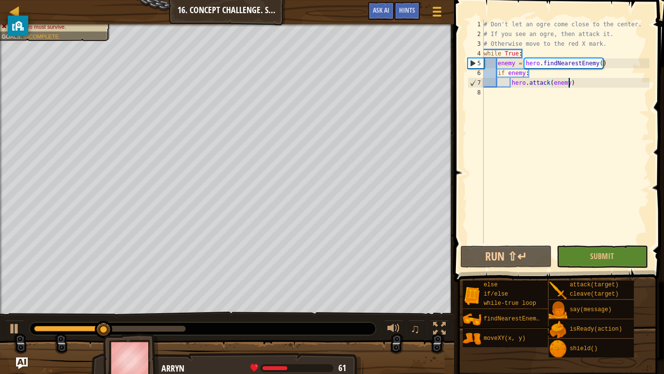
click at [575, 87] on div "# Don't let an ogre come close to the center. # If you see an ogre, then attack…" at bounding box center [566, 140] width 168 height 243
click at [497, 93] on div "# Don't let an ogre come close to the center. # If you see an ogre, then attack…" at bounding box center [566, 140] width 168 height 243
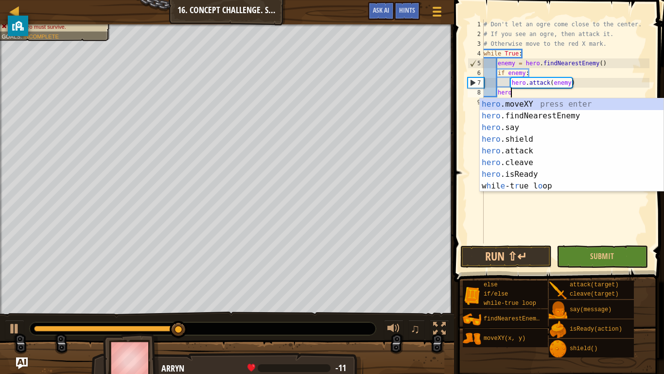
scroll to position [4, 4]
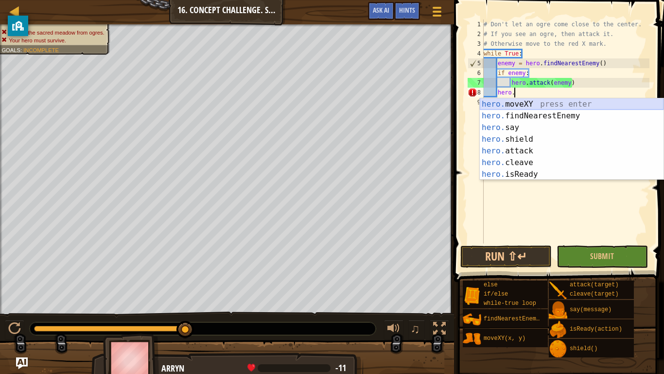
click at [523, 104] on div "hero. moveXY press enter hero. findNearestEnemy press enter hero. say press ent…" at bounding box center [572, 150] width 184 height 105
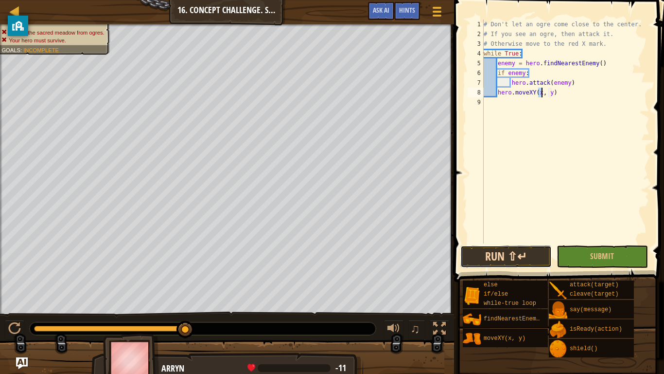
click at [504, 265] on button "Run ⇧↵" at bounding box center [506, 256] width 91 height 22
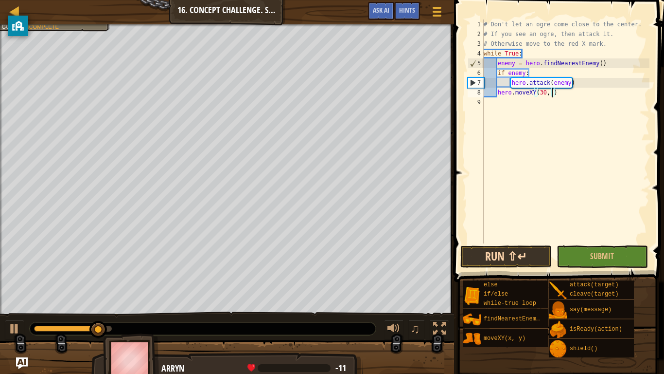
scroll to position [4, 11]
type textarea "hero.moveXY(30, 24)"
click at [490, 252] on button "Run ⇧↵" at bounding box center [506, 256] width 91 height 22
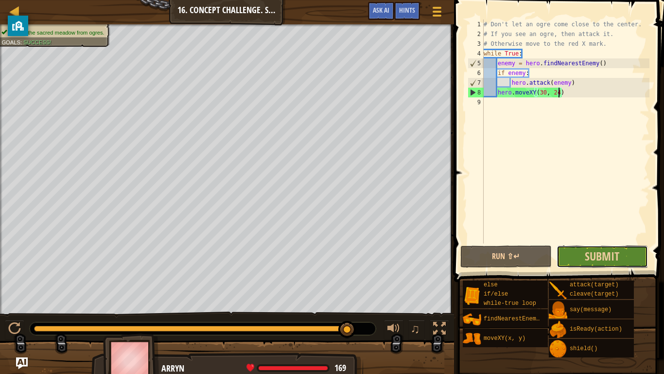
click at [625, 254] on button "Submit" at bounding box center [602, 256] width 91 height 22
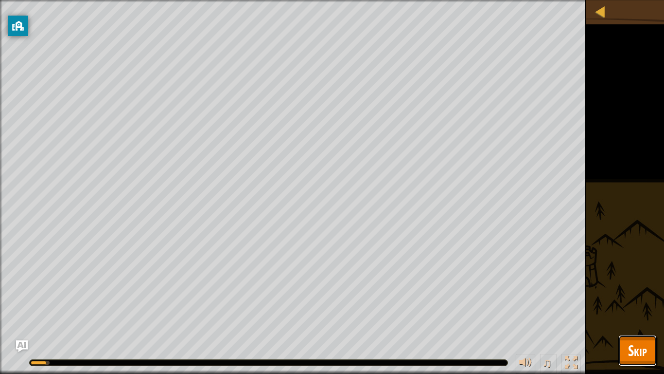
click at [633, 356] on span "Skip" at bounding box center [637, 350] width 19 height 20
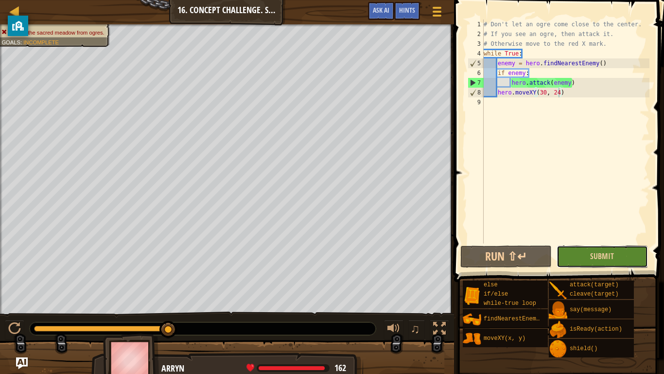
click at [566, 257] on button "Submit" at bounding box center [602, 256] width 91 height 22
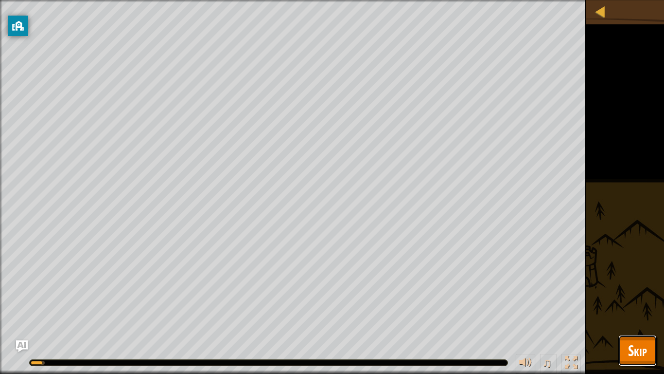
click at [637, 344] on span "Skip" at bounding box center [637, 350] width 19 height 20
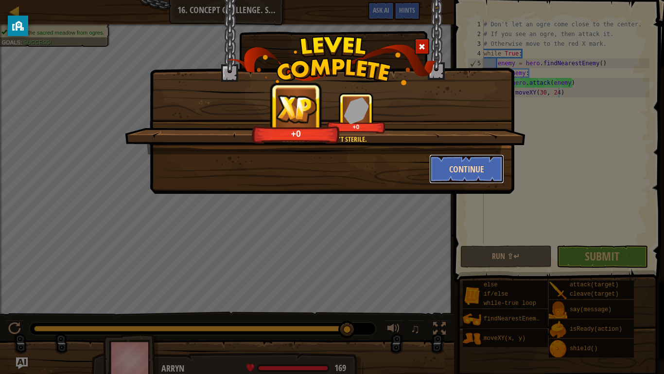
click at [468, 165] on button "Continue" at bounding box center [466, 168] width 75 height 29
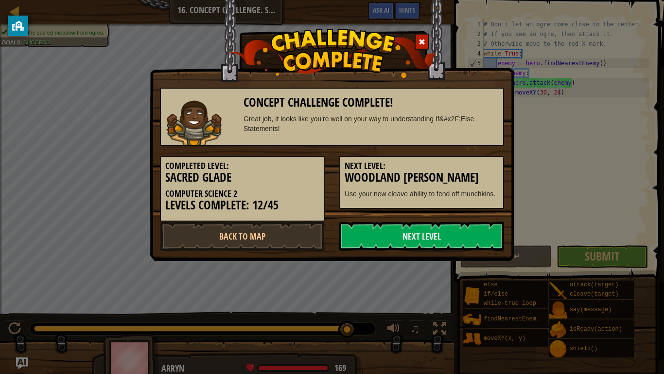
click at [468, 165] on h5 "Next Level:" at bounding box center [422, 166] width 154 height 10
click at [436, 234] on link "Next Level" at bounding box center [421, 235] width 165 height 29
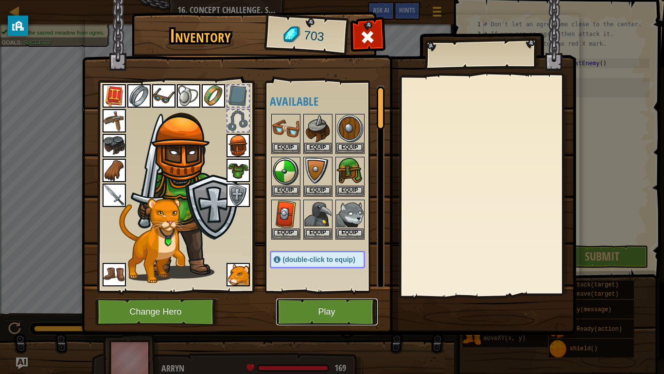
click at [307, 306] on button "Play" at bounding box center [327, 311] width 102 height 27
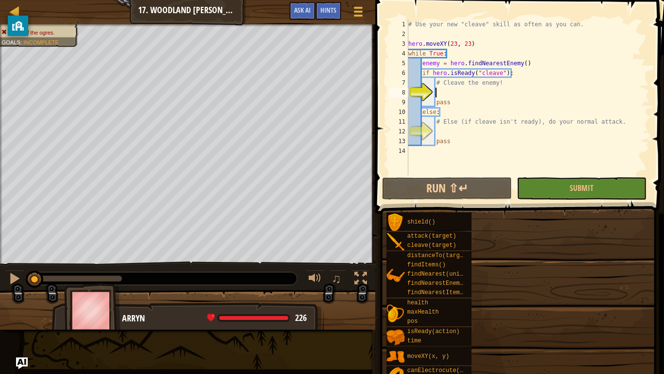
drag, startPoint x: 474, startPoint y: 290, endPoint x: 480, endPoint y: 280, distance: 11.3
click at [480, 280] on div "Goal Fend off the ogres. You have a new sword with the method cleave() , and a …" at bounding box center [332, 187] width 664 height 374
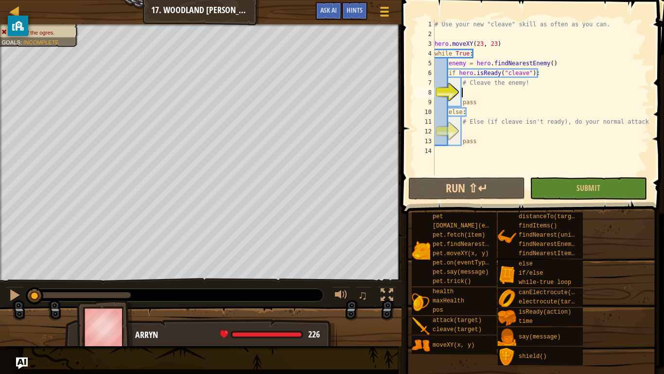
click at [478, 90] on div "# Use your new "cleave" skill as often as you can. hero . moveXY ( 23 , 23 ) wh…" at bounding box center [541, 106] width 217 height 175
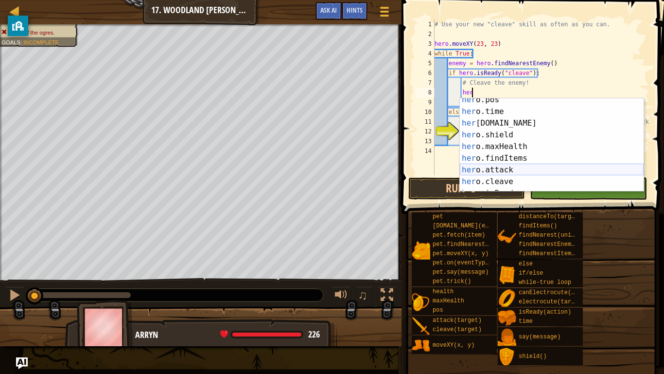
scroll to position [41, 0]
click at [516, 177] on div "her o.pos press enter her o.time press enter her [DOMAIN_NAME] press enter her …" at bounding box center [552, 151] width 184 height 117
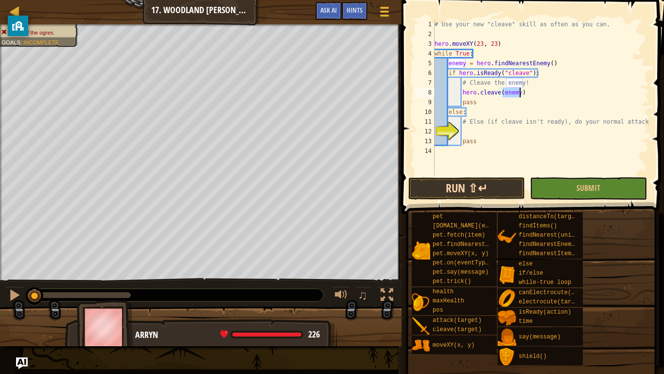
type textarea "hero.cleave(enemy)"
click at [487, 186] on button "Run ⇧↵" at bounding box center [467, 188] width 117 height 22
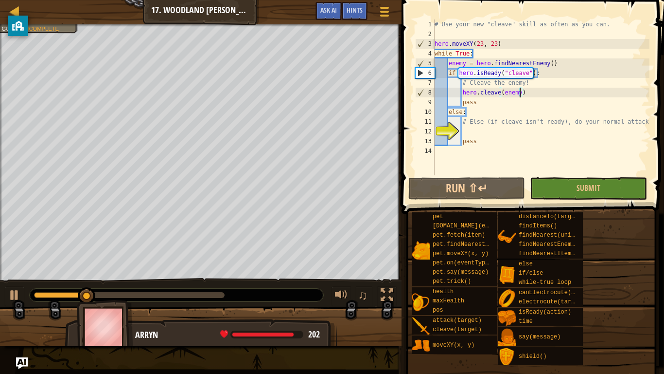
click at [472, 129] on div "# Use your new "cleave" skill as often as you can. hero . moveXY ( 23 , 23 ) wh…" at bounding box center [541, 106] width 217 height 175
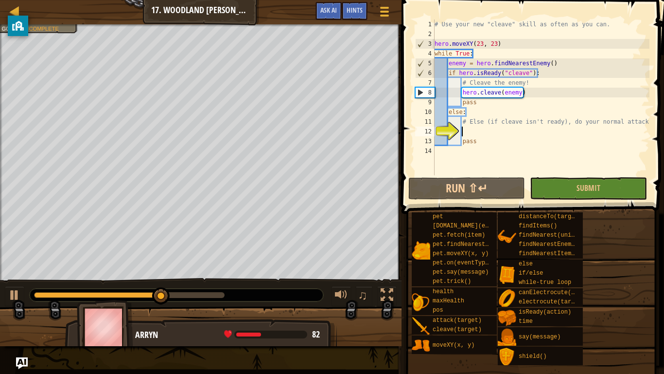
click at [463, 113] on div "# Use your new "cleave" skill as often as you can. hero . moveXY ( 23 , 23 ) wh…" at bounding box center [541, 106] width 217 height 175
type textarea "else:"
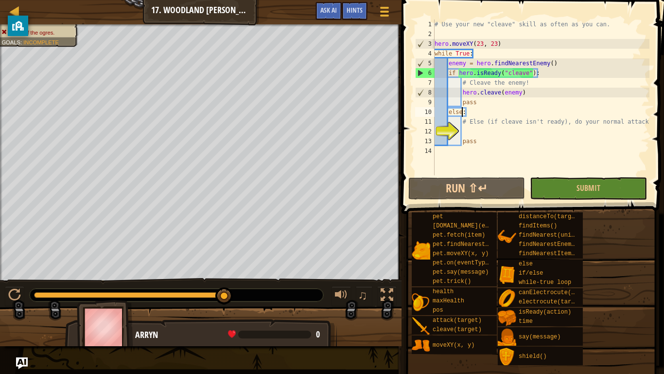
click at [465, 132] on div "# Use your new "cleave" skill as often as you can. hero . moveXY ( 23 , 23 ) wh…" at bounding box center [541, 106] width 217 height 175
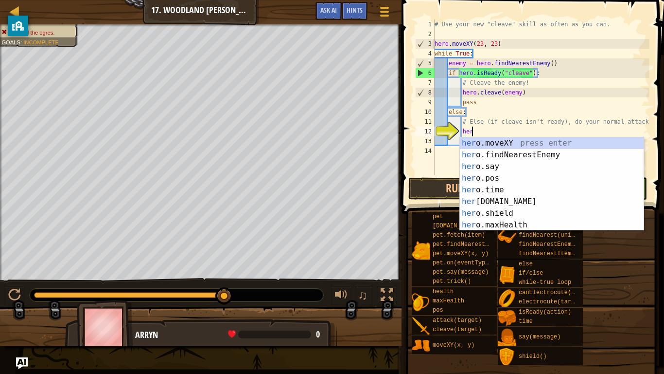
scroll to position [4, 5]
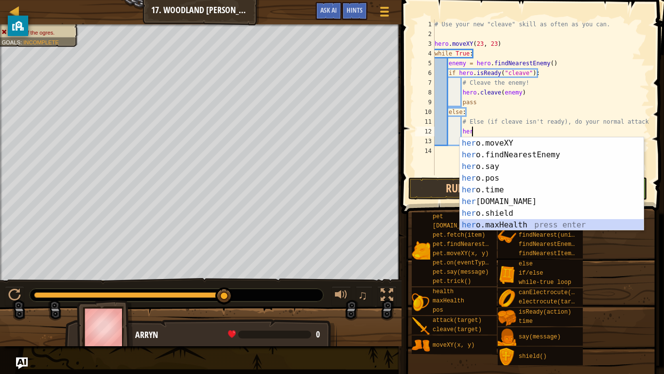
click at [528, 220] on div "her o.moveXY press enter her o.findNearestEnemy press enter her o.say press ent…" at bounding box center [552, 195] width 184 height 117
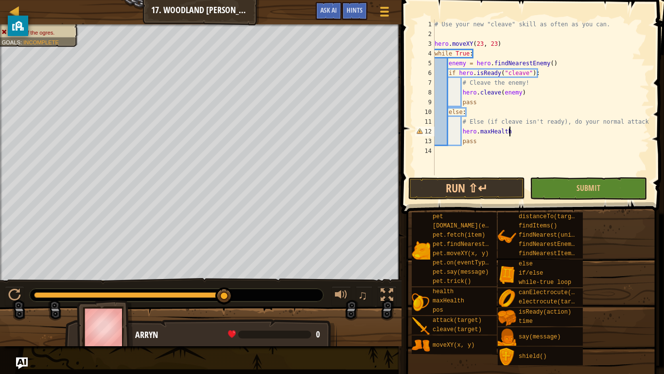
click at [449, 112] on div "# Use your new "cleave" skill as often as you can. hero . moveXY ( 23 , 23 ) wh…" at bounding box center [541, 106] width 217 height 175
click at [464, 122] on div "if /else press enter" at bounding box center [538, 135] width 184 height 35
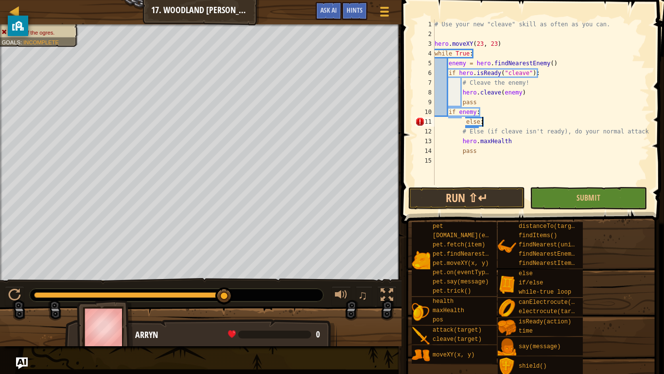
click at [489, 123] on div "# Use your new "cleave" skill as often as you can. hero . moveXY ( 23 , 23 ) wh…" at bounding box center [541, 111] width 217 height 185
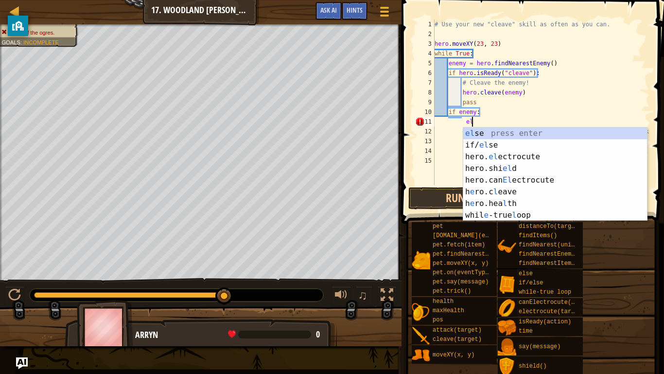
type textarea "e"
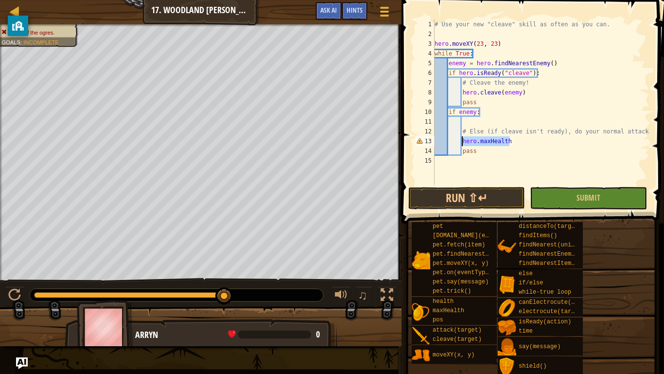
drag, startPoint x: 521, startPoint y: 142, endPoint x: 462, endPoint y: 144, distance: 58.9
click at [462, 144] on div "# Use your new "cleave" skill as often as you can. hero . moveXY ( 23 , 23 ) wh…" at bounding box center [541, 111] width 217 height 185
type textarea "hero.maxHealth"
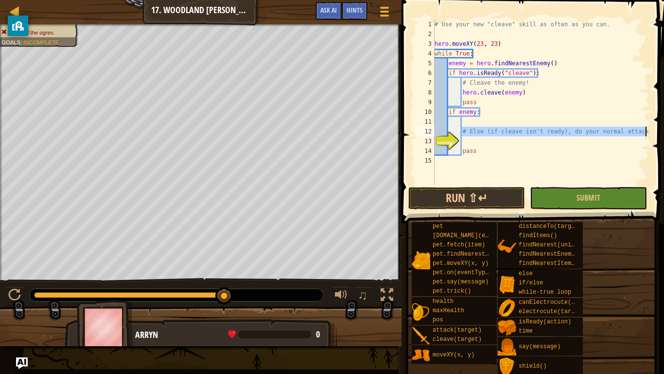
drag, startPoint x: 463, startPoint y: 133, endPoint x: 663, endPoint y: 131, distance: 200.9
click at [663, 131] on div "1 2 3 4 5 6 7 8 9 10 11 12 13 14 15 # Use your new "cleave" skill as often as y…" at bounding box center [532, 131] width 266 height 252
type textarea "# Else (if cleave isn't ready), do your normal attack."
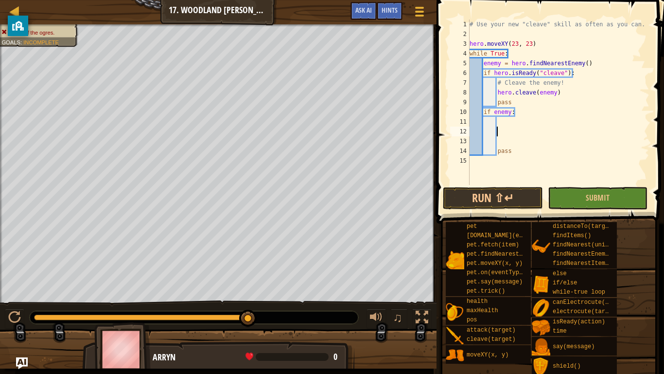
type textarea "if enemy:"
type textarea "pass"
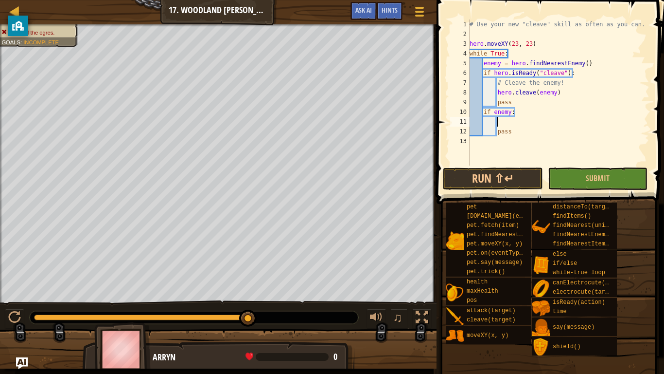
type textarea "pass"
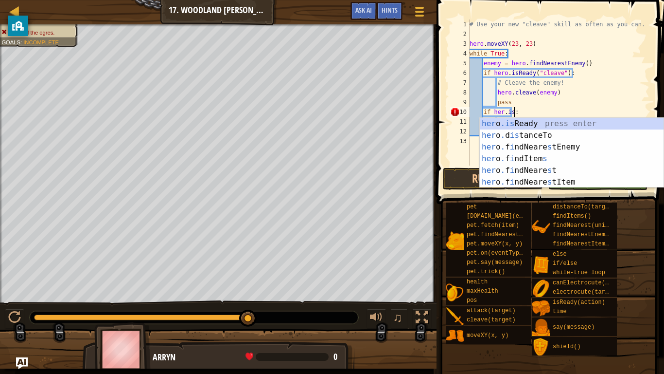
scroll to position [4, 6]
click at [596, 123] on div "her o .is Ready press enter her o . d is tanceTo press enter her o . f i ndNear…" at bounding box center [572, 164] width 184 height 93
type textarea "if hero.isReady("cleave"):"
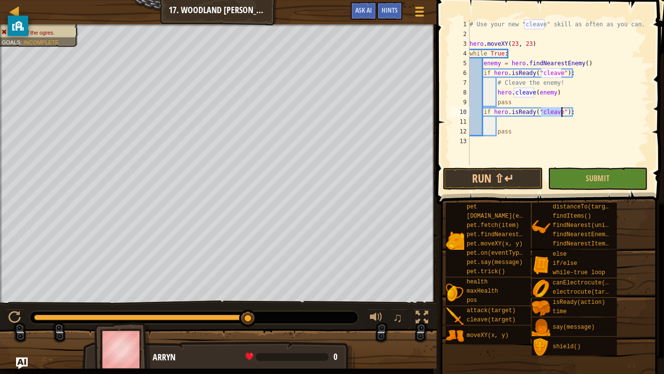
click at [512, 125] on div "# Use your new "cleave" skill as often as you can. hero . moveXY ( 23 , 23 ) wh…" at bounding box center [559, 101] width 182 height 165
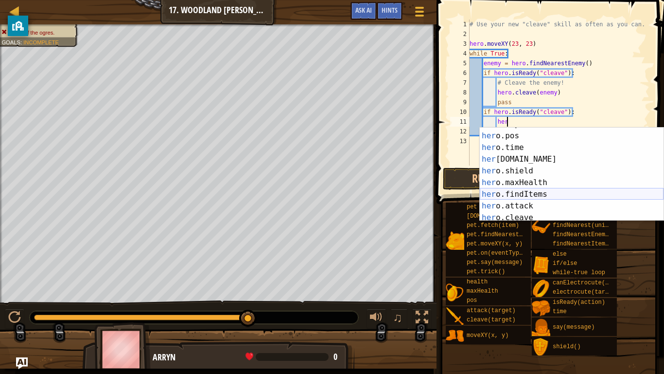
scroll to position [34, 0]
click at [525, 214] on div "her o.say press enter her o.pos press enter her o.time press enter her [DOMAIN_…" at bounding box center [572, 176] width 184 height 117
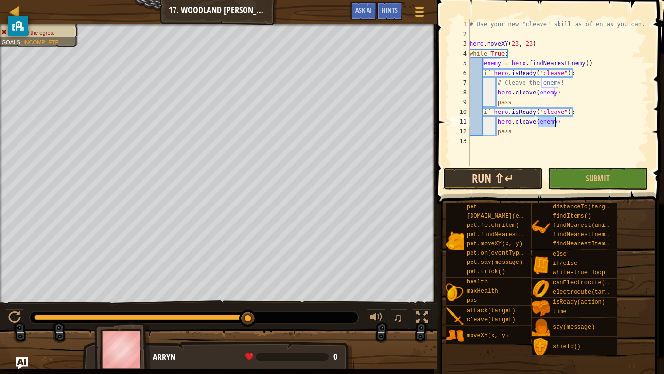
click at [516, 179] on button "Run ⇧↵" at bounding box center [493, 178] width 100 height 22
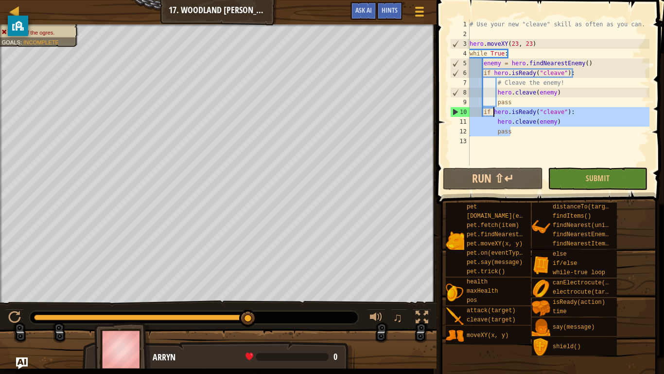
drag, startPoint x: 569, startPoint y: 133, endPoint x: 493, endPoint y: 112, distance: 79.2
click at [493, 112] on div "# Use your new "cleave" skill as often as you can. hero . moveXY ( 23 , 23 ) wh…" at bounding box center [559, 101] width 182 height 165
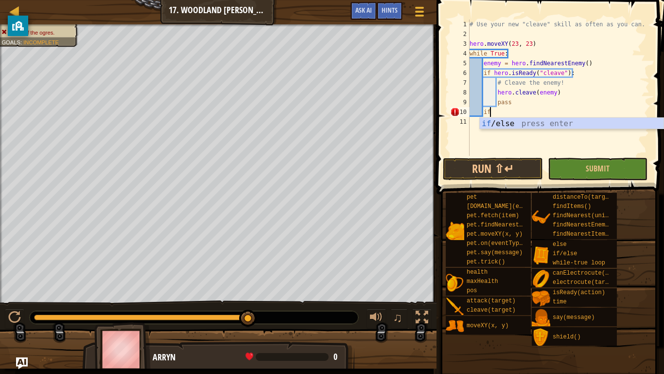
scroll to position [4, 3]
click at [511, 121] on div "if /else press enter" at bounding box center [572, 135] width 184 height 35
type textarea "if enemy:"
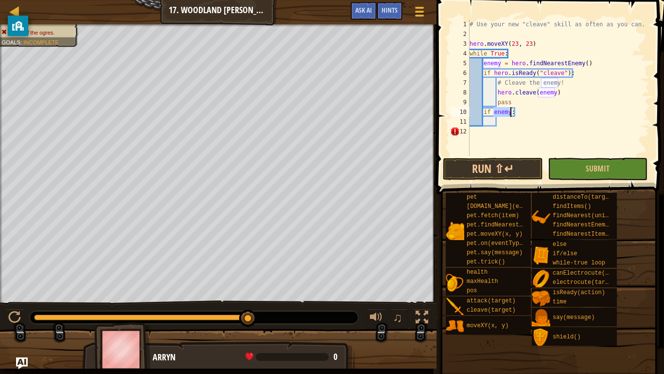
click at [510, 123] on div "# Use your new "cleave" skill as often as you can. hero . moveXY ( 23 , 23 ) wh…" at bounding box center [559, 97] width 182 height 156
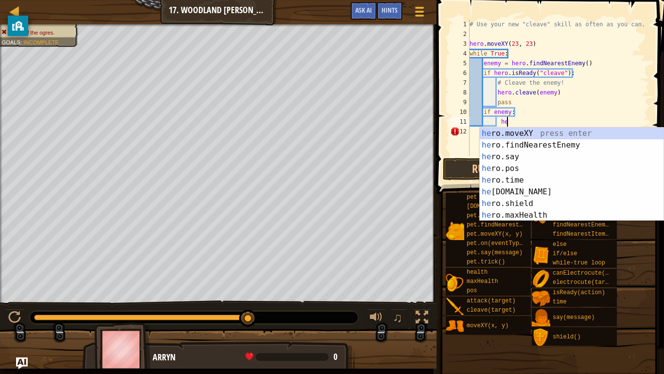
scroll to position [4, 5]
click at [509, 114] on div "# Use your new "cleave" skill as often as you can. hero . moveXY ( 23 , 23 ) wh…" at bounding box center [559, 97] width 182 height 156
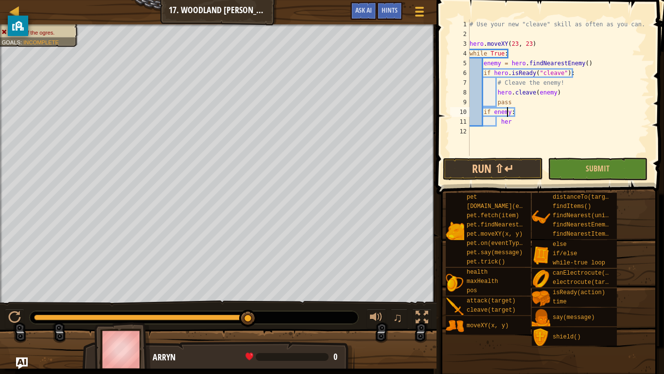
click at [512, 115] on div "# Use your new "cleave" skill as often as you can. hero . moveXY ( 23 , 23 ) wh…" at bounding box center [559, 97] width 182 height 156
click at [492, 112] on div "# Use your new "cleave" skill as often as you can. hero . moveXY ( 23 , 23 ) wh…" at bounding box center [559, 97] width 182 height 156
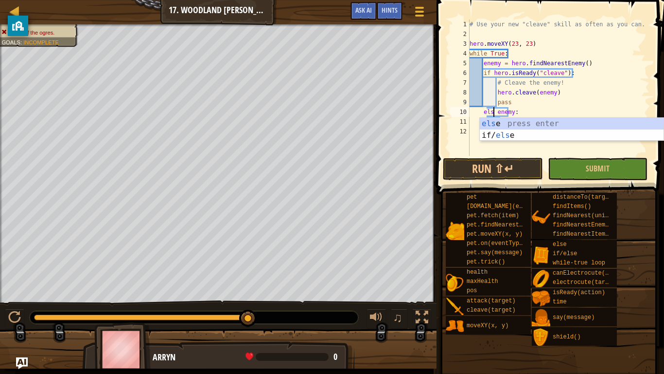
scroll to position [4, 4]
click at [491, 122] on div "else press enter if/ else press enter" at bounding box center [572, 141] width 184 height 47
type textarea "enemy:"
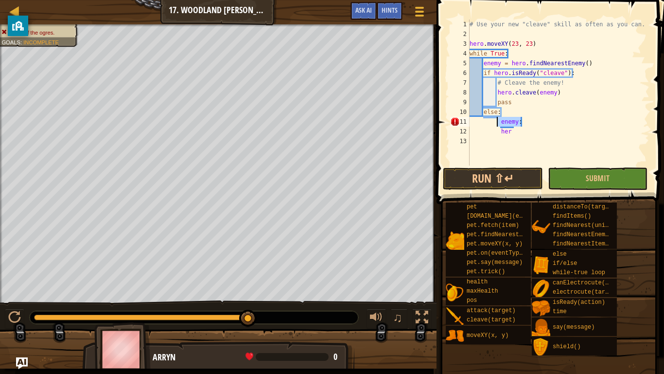
drag, startPoint x: 524, startPoint y: 122, endPoint x: 495, endPoint y: 123, distance: 29.2
click at [495, 123] on div "# Use your new "cleave" skill as often as you can. hero . moveXY ( 23 , 23 ) wh…" at bounding box center [559, 101] width 182 height 165
click at [499, 124] on div "# Use your new "cleave" skill as often as you can. hero . moveXY ( 23 , 23 ) wh…" at bounding box center [559, 101] width 182 height 165
drag, startPoint x: 514, startPoint y: 134, endPoint x: 500, endPoint y: 131, distance: 13.9
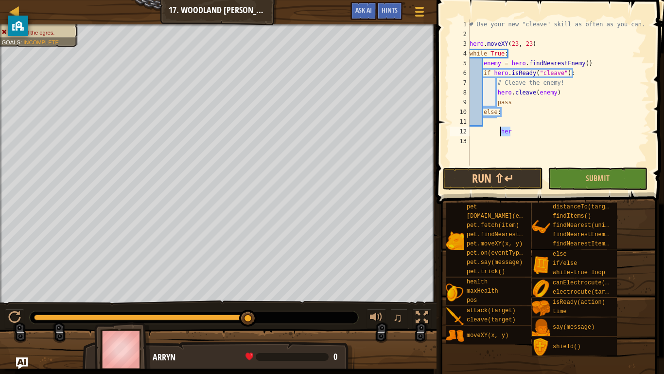
click at [500, 131] on div "# Use your new "cleave" skill as often as you can. hero . moveXY ( 23 , 23 ) wh…" at bounding box center [559, 101] width 182 height 165
type textarea "her"
click at [499, 124] on div "# Use your new "cleave" skill as often as you can. hero . moveXY ( 23 , 23 ) wh…" at bounding box center [559, 101] width 182 height 165
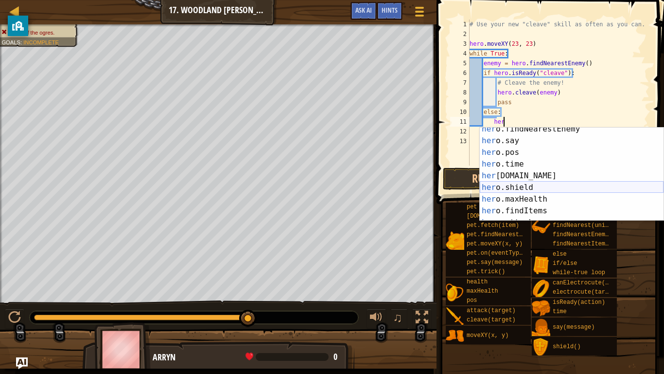
scroll to position [22, 0]
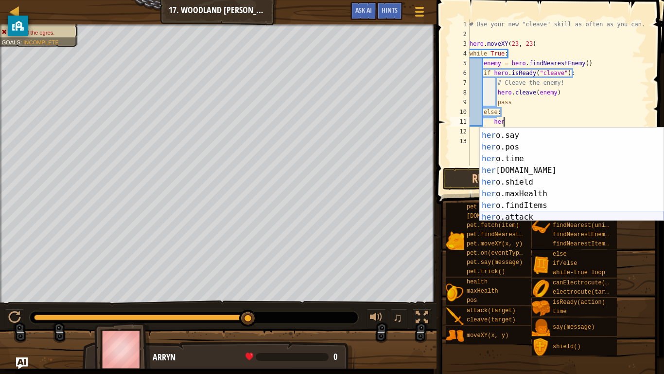
click at [545, 214] on div "her o.findNearestEnemy press enter her o.say press enter her o.pos press enter …" at bounding box center [572, 176] width 184 height 117
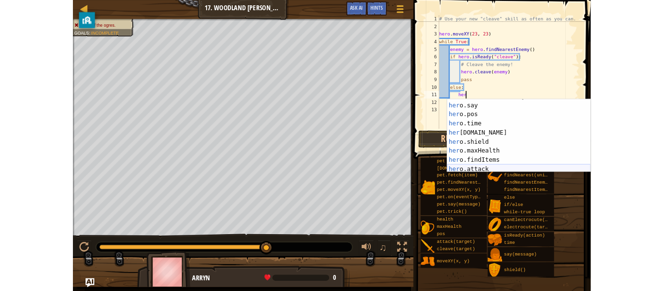
scroll to position [0, 0]
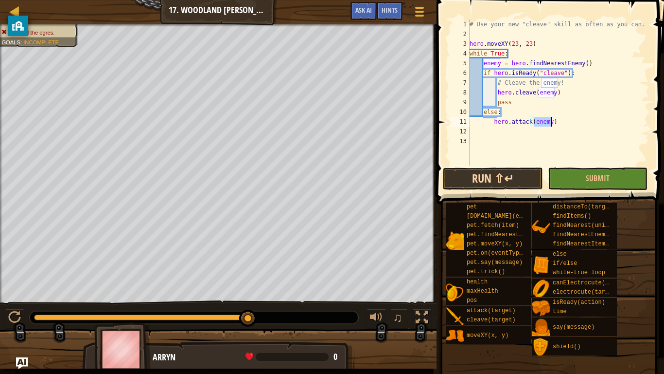
type textarea "hero.attack(enemy)"
click at [500, 173] on button "Run ⇧↵" at bounding box center [493, 178] width 100 height 22
